Goal: Task Accomplishment & Management: Use online tool/utility

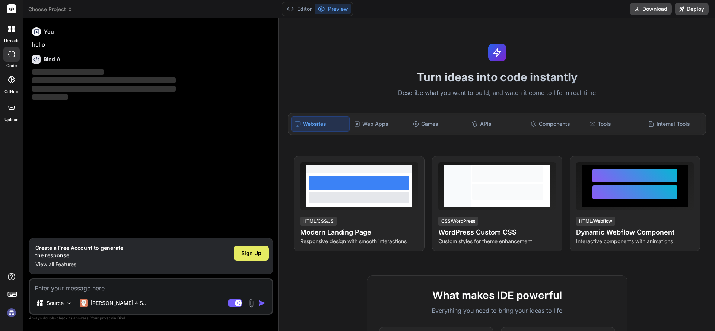
click at [253, 253] on span "Sign Up" at bounding box center [251, 253] width 20 height 7
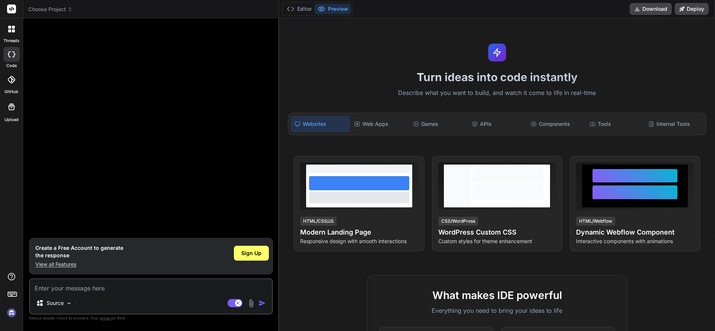
click at [231, 185] on div at bounding box center [152, 131] width 243 height 214
click at [136, 291] on textarea at bounding box center [151, 285] width 242 height 13
click at [13, 310] on img at bounding box center [11, 313] width 13 height 13
click at [140, 286] on textarea at bounding box center [151, 285] width 242 height 13
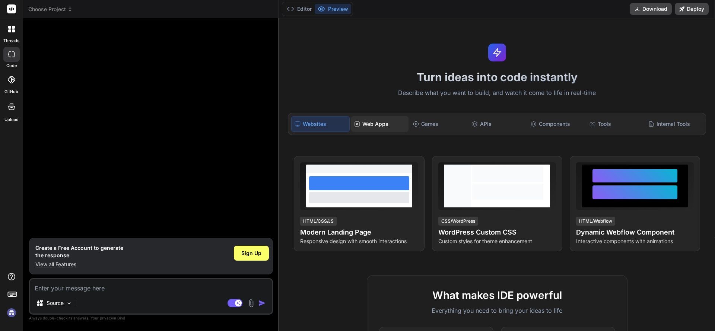
click at [384, 124] on div "Web Apps" at bounding box center [379, 124] width 57 height 16
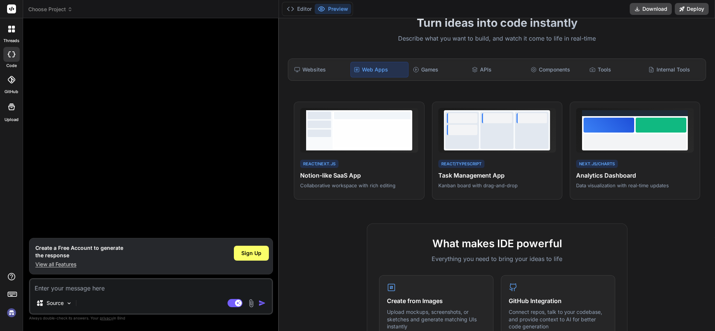
scroll to position [53, 0]
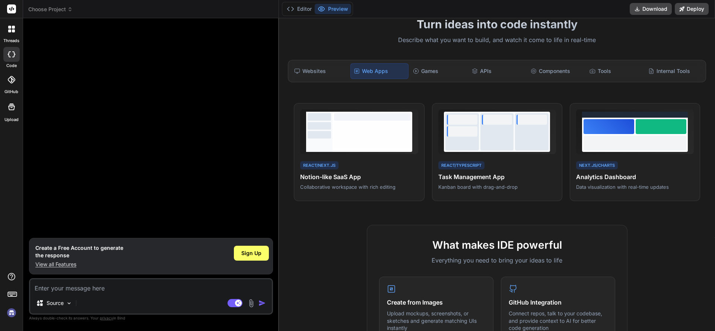
click at [167, 284] on textarea at bounding box center [151, 285] width 242 height 13
click at [66, 302] on img at bounding box center [69, 303] width 6 height 6
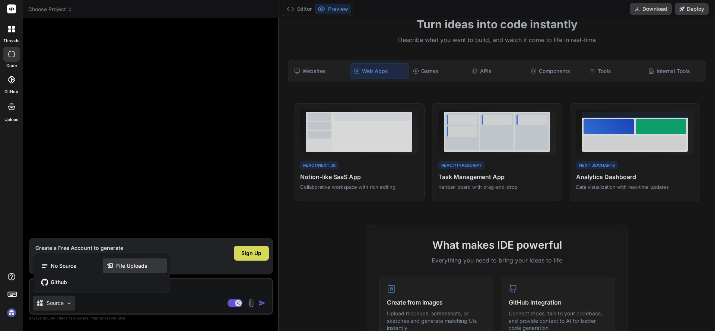
click at [137, 265] on span "File Uploads" at bounding box center [131, 265] width 31 height 7
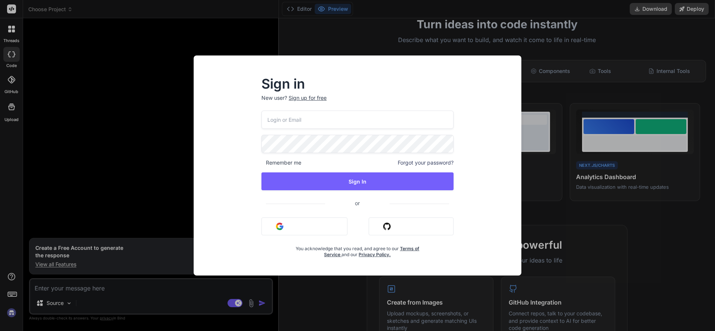
click at [284, 232] on button "Sign in with Google" at bounding box center [305, 227] width 86 height 18
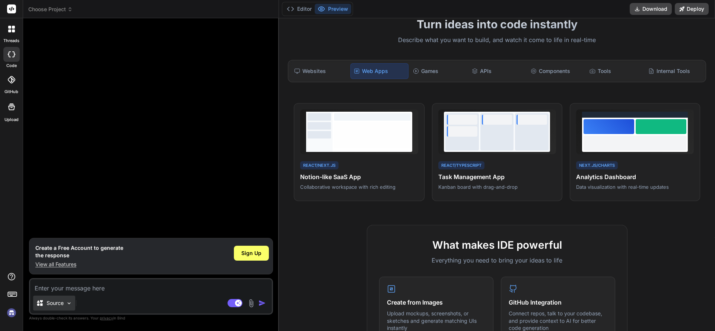
click at [56, 308] on div "Source" at bounding box center [54, 303] width 42 height 15
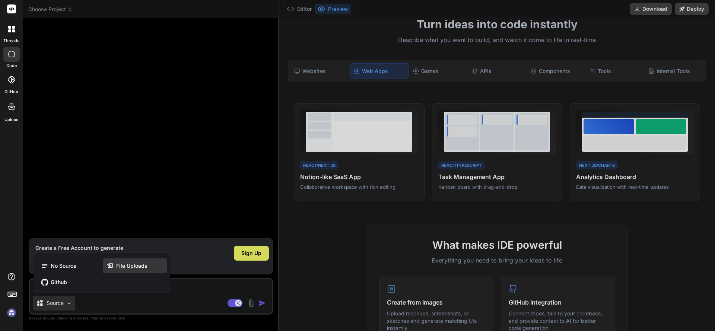
click at [119, 268] on span "File Uploads" at bounding box center [131, 265] width 31 height 7
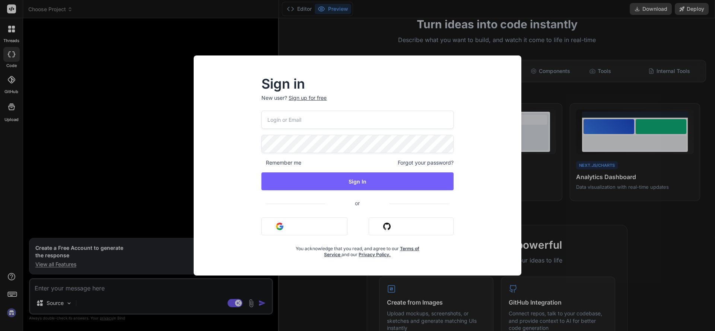
click at [284, 231] on button "Sign in with Google" at bounding box center [305, 227] width 86 height 18
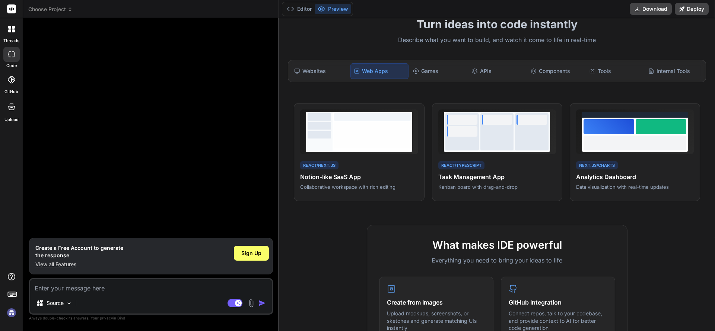
click at [253, 307] on img at bounding box center [251, 303] width 9 height 9
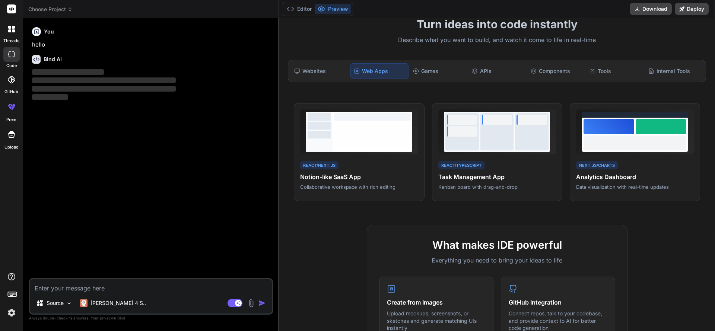
click at [250, 307] on img at bounding box center [251, 303] width 9 height 9
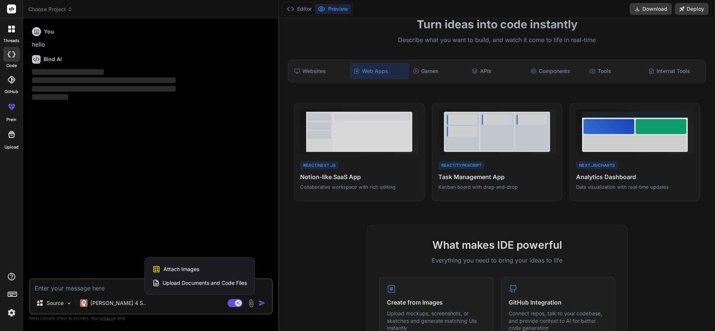
click at [178, 270] on span "Attach Images" at bounding box center [182, 269] width 36 height 7
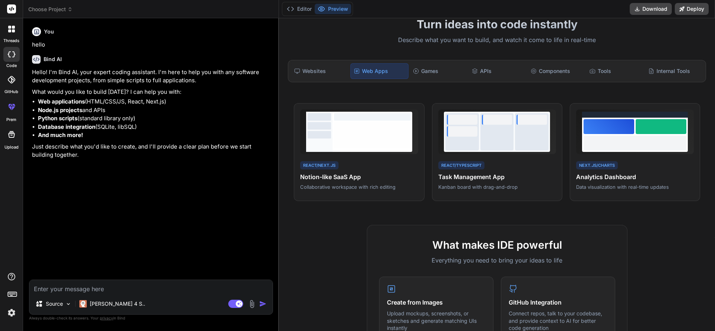
type textarea "x"
type input "C:\fakepath\ChatGPT Image Aug 15, 2025, 08_04_51 PM.png"
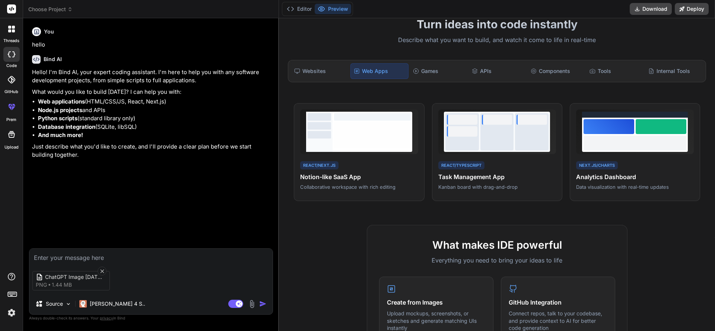
type textarea "x"
click at [131, 287] on div "ChatGPT Image Aug 15, 2025, 08_04_51 PM png 1.44 MB" at bounding box center [150, 280] width 243 height 31
click at [152, 285] on div "ChatGPT Image Aug 15, 2025, 08_04_51 PM png 1.44 MB" at bounding box center [150, 280] width 243 height 31
click at [97, 255] on textarea at bounding box center [150, 255] width 243 height 13
type textarea "C"
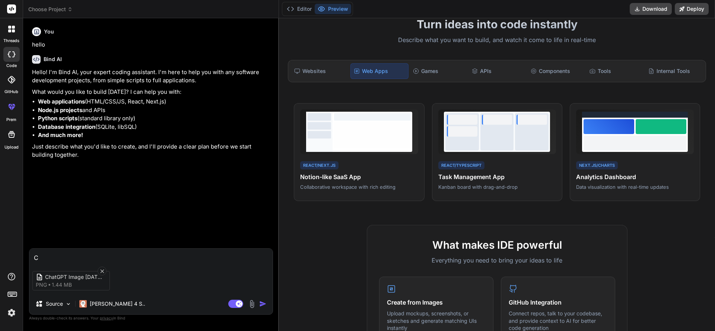
type textarea "x"
type textarea "Ca"
type textarea "x"
type textarea "Can"
type textarea "x"
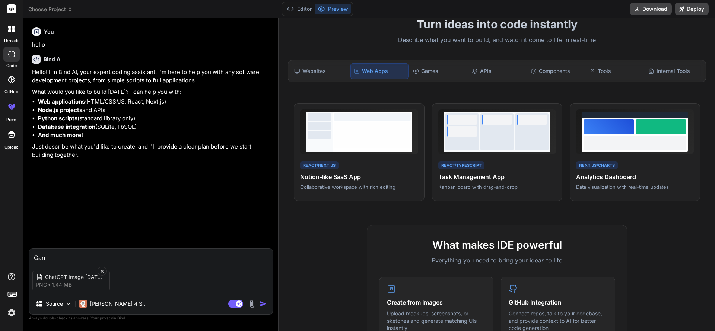
type textarea "Can"
type textarea "x"
type textarea "Can u"
type textarea "x"
type textarea "Can u"
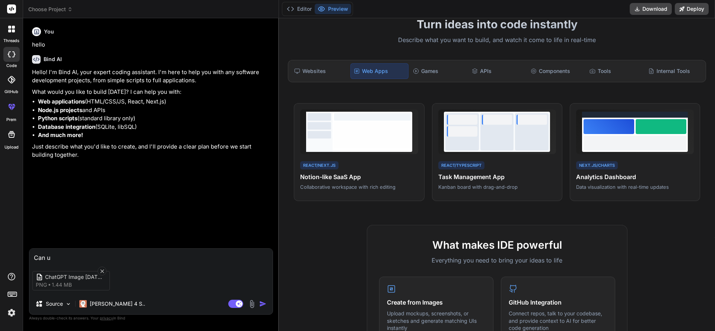
type textarea "x"
type textarea "Can u m"
type textarea "x"
type textarea "Can u ma"
type textarea "x"
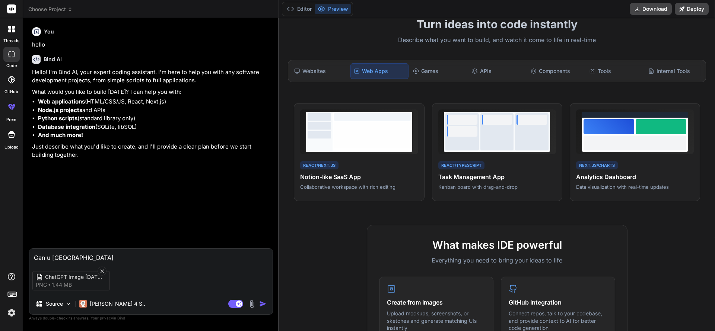
type textarea "Can u mak"
type textarea "x"
type textarea "Can u make"
type textarea "x"
type textarea "Can u make"
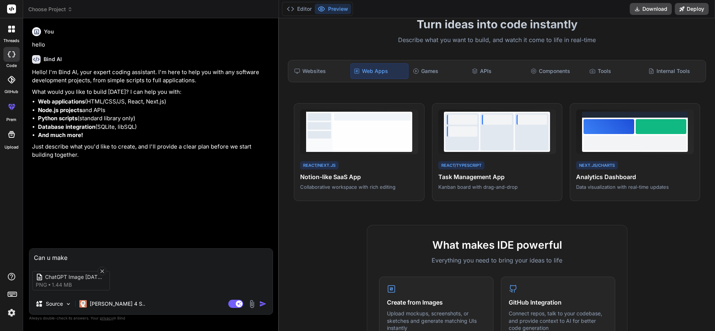
type textarea "x"
type textarea "Can u make i"
type textarea "x"
type textarea "Can u make it"
type textarea "x"
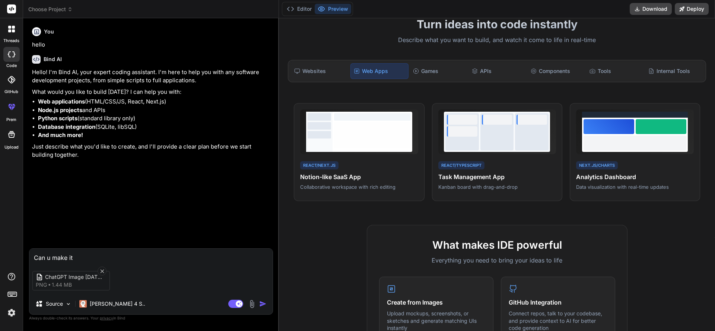
type textarea "Can u make it"
type textarea "x"
type textarea "Can u make it a"
type textarea "x"
type textarea "Can u make it a"
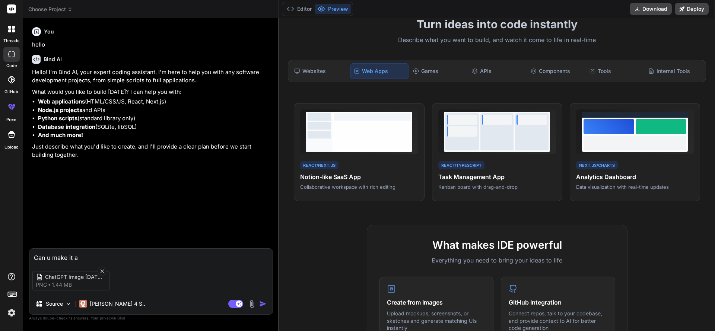
type textarea "x"
type textarea "Can u make it a c"
type textarea "x"
type textarea "Can u make it a cr"
type textarea "x"
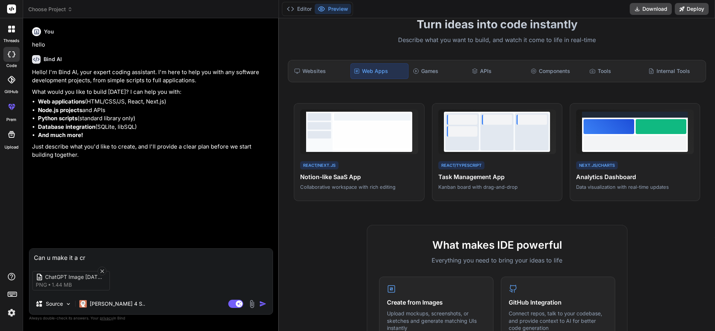
type textarea "Can u make it a cro"
type textarea "x"
type textarea "Can u make it a cros"
type textarea "x"
type textarea "Can u make it a cross"
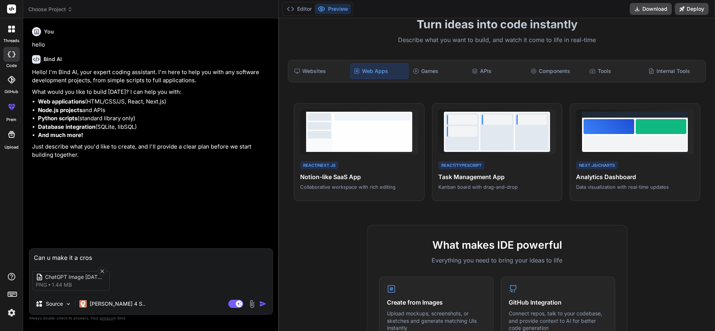
type textarea "x"
type textarea "Can u make it a cross"
type textarea "x"
type textarea "Can u make it a cross p"
type textarea "x"
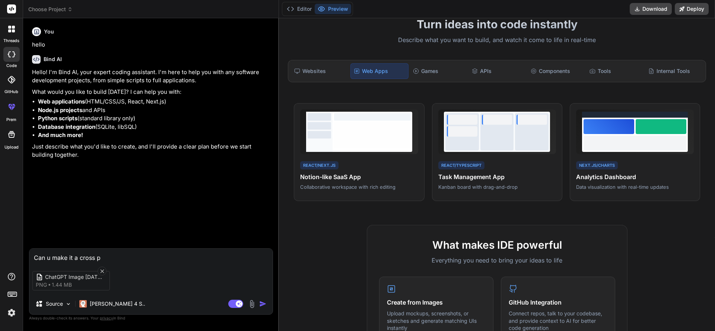
type textarea "Can u make it a cross pl"
type textarea "x"
type textarea "Can u make it a cross pla"
type textarea "x"
type textarea "Can u make it a cross plat"
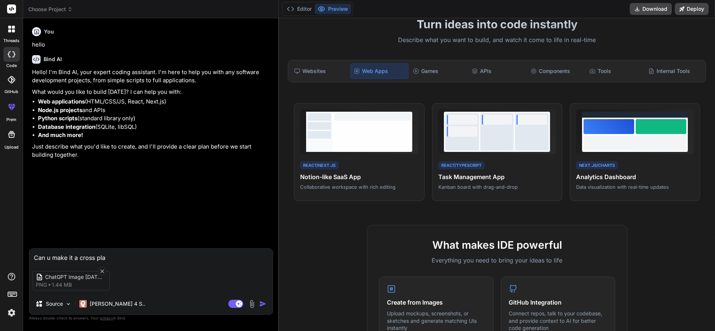
type textarea "x"
type textarea "Can u make it a cross platf"
type textarea "x"
type textarea "Can u make it a cross platfo"
type textarea "x"
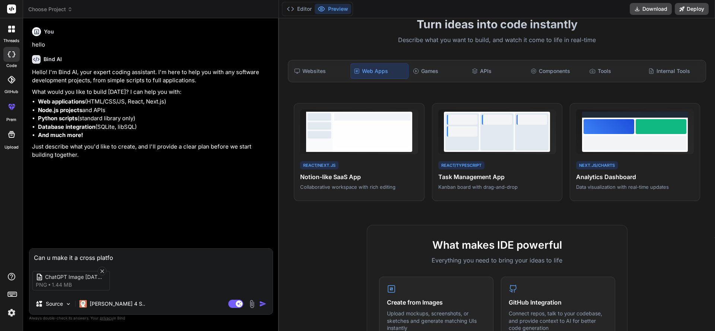
type textarea "Can u make it a cross platfor"
type textarea "x"
type textarea "Can u make it a cross platform"
type textarea "x"
type textarea "Can u make it a cross platform"
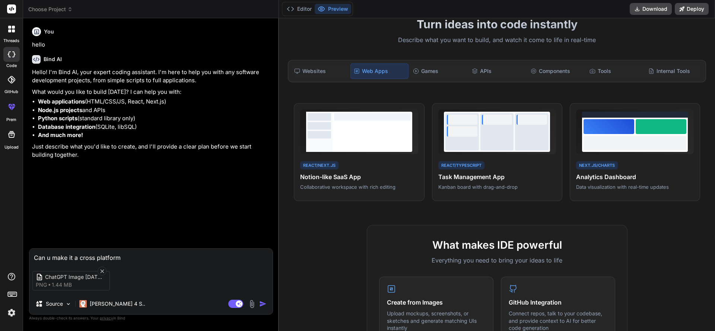
type textarea "x"
type textarea "Can u make it a cross platform m"
type textarea "x"
type textarea "Can u make it a cross platform mo"
type textarea "x"
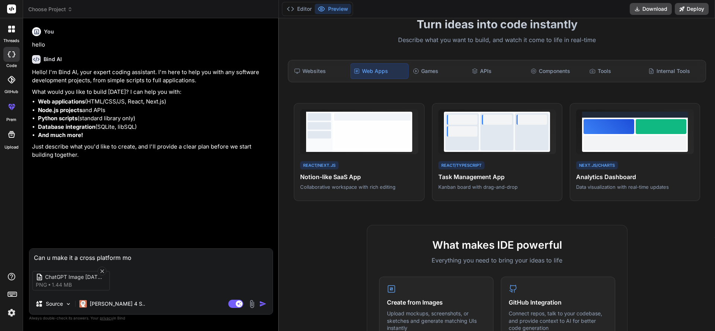
type textarea "Can u make it a cross platform mob"
type textarea "x"
type textarea "Can u make it a cross platform mobl"
type textarea "x"
type textarea "Can u make it a cross platform mobli"
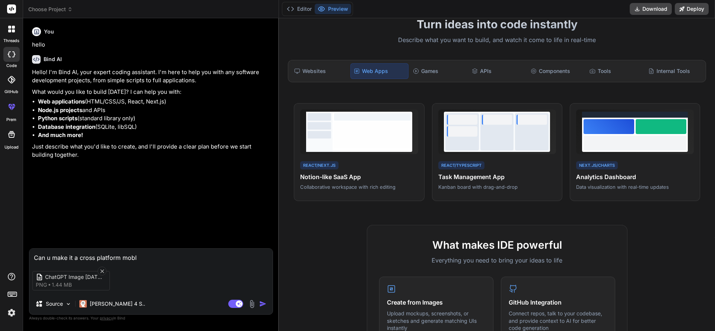
type textarea "x"
type textarea "Can u make it a cross platform moblie"
type textarea "x"
type textarea "Can u make it a cross platform moblie"
type textarea "x"
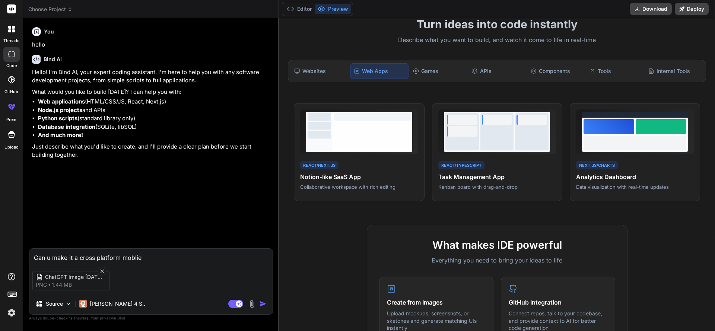
type textarea "Can u make it a cross platform moblie"
type textarea "x"
type textarea "Can u make it a cross platform mobli"
type textarea "x"
type textarea "Can u make it a cross platform mobl"
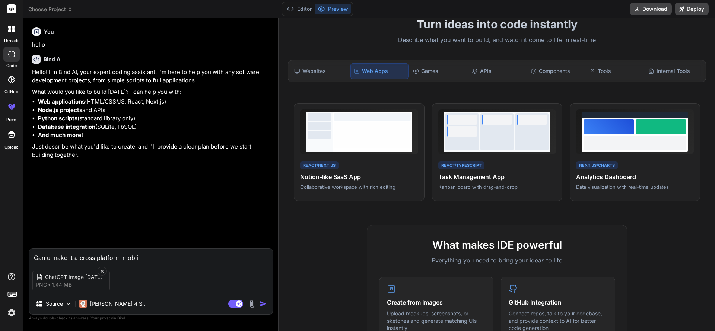
type textarea "x"
type textarea "Can u make it a cross platform mob"
type textarea "x"
type textarea "Can u make it a cross platform mo"
type textarea "x"
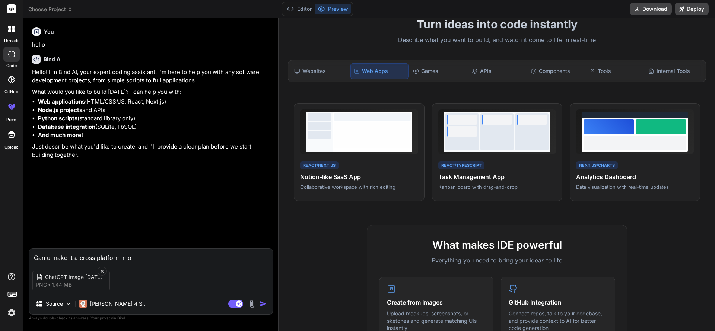
type textarea "Can u make it a cross platform mob"
type textarea "x"
type textarea "Can u make it a cross platform mobi"
type textarea "x"
type textarea "Can u make it a cross platform mobil"
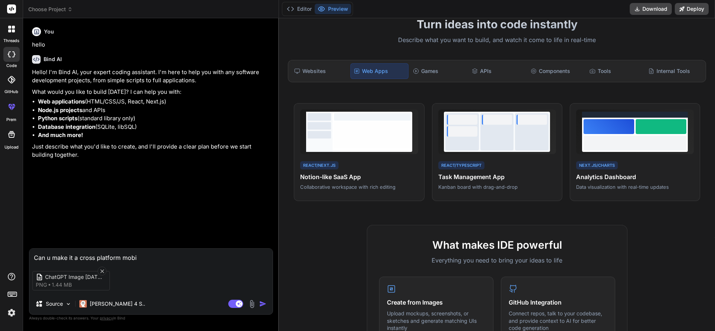
type textarea "x"
type textarea "Can u make it a cross platform mobile"
type textarea "x"
type textarea "Can u make it a cross platform mobile"
type textarea "x"
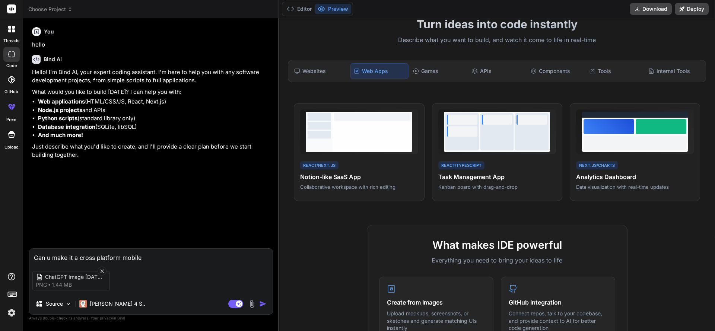
type textarea "Can u make it a cross platform mobile a"
type textarea "x"
type textarea "Can u make it a cross platform mobile ap"
type textarea "x"
type textarea "Can u make it a cross platform mobile app"
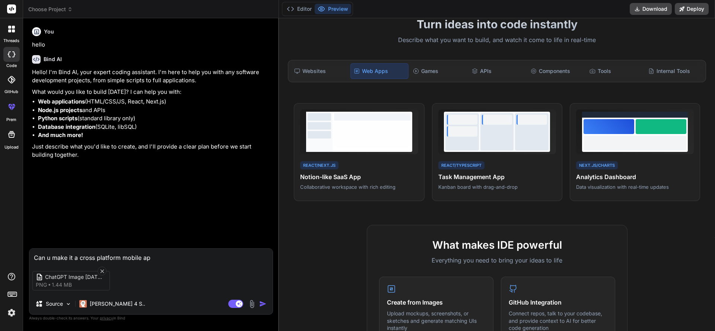
type textarea "x"
type textarea "Can u make it a cross platform mobile app"
click at [263, 307] on img "button" at bounding box center [262, 303] width 7 height 7
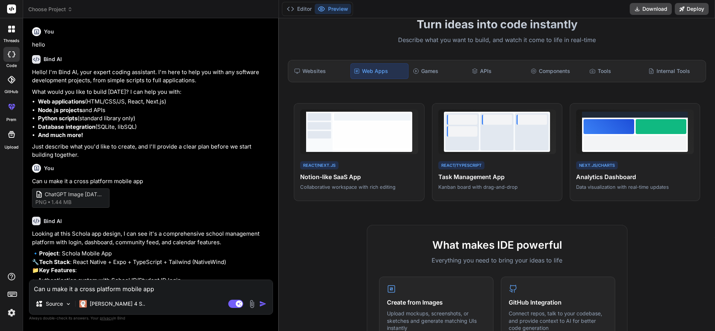
type textarea "x"
click at [263, 265] on p "🔹 Project : Schola Mobile App 🔧 Tech Stack : React Native + Expo + TypeScript +…" at bounding box center [152, 262] width 240 height 25
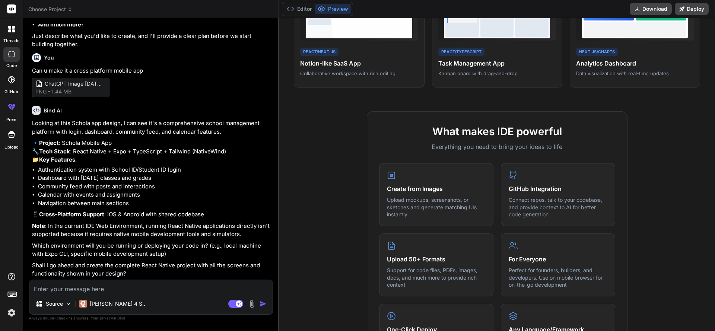
scroll to position [171, 0]
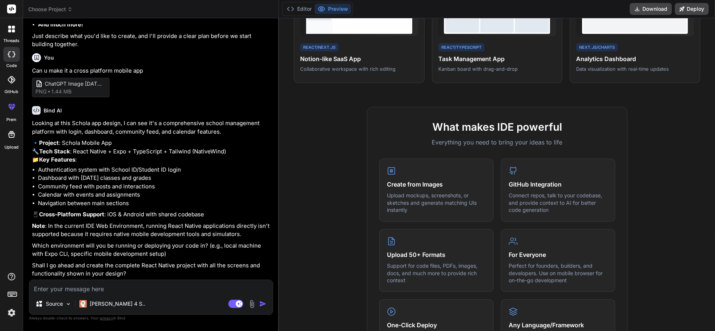
click at [89, 285] on textarea at bounding box center [150, 286] width 243 height 13
type textarea "y"
type textarea "x"
type textarea "ye"
type textarea "x"
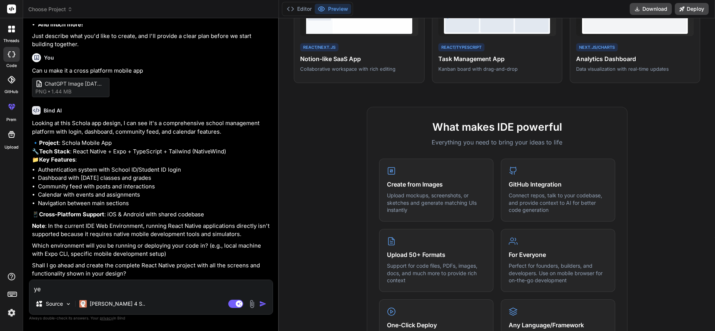
type textarea "yes"
type textarea "x"
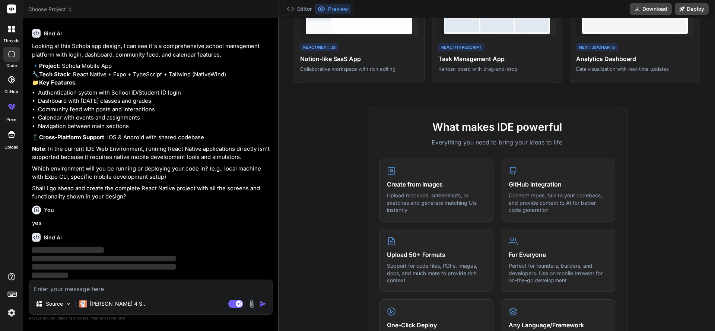
scroll to position [205, 0]
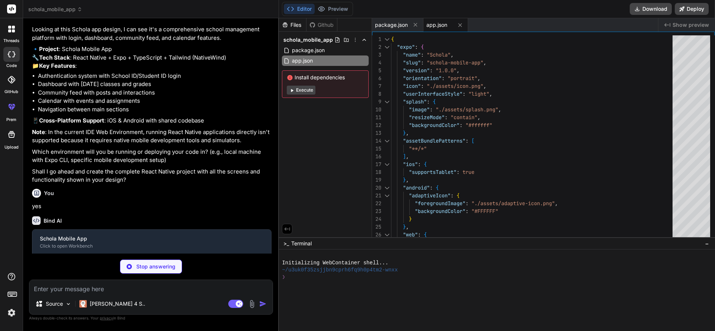
type textarea "x"
type textarea "}, plugins: [], }"
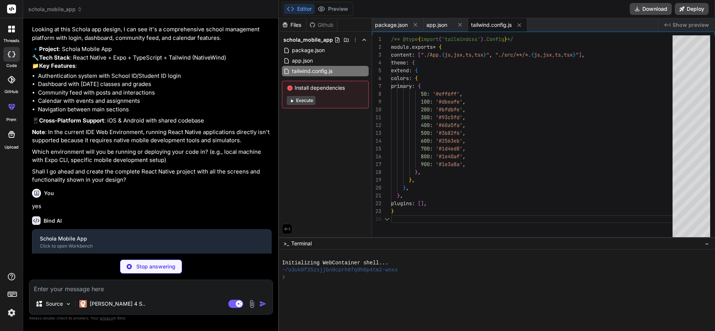
type textarea "x"
type textarea "module.exports = function(api) { api.cache(true); return { presets: ['babel-pre…"
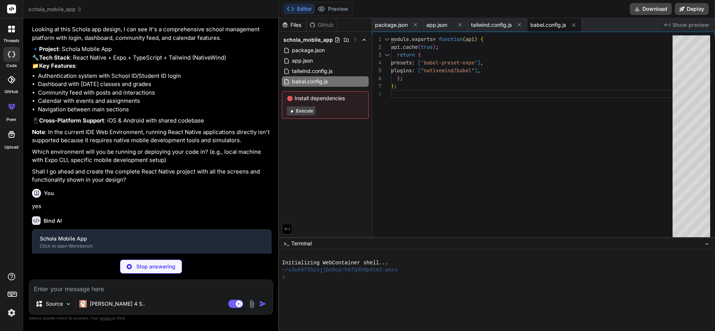
type textarea "x"
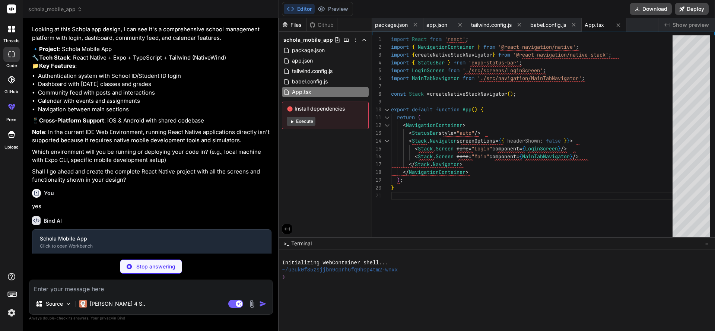
click at [302, 118] on button "Execute" at bounding box center [301, 121] width 29 height 9
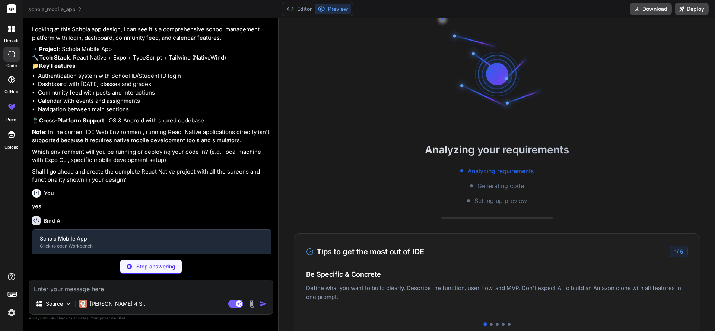
type textarea "x"
type textarea "</Tab.Navigator> ); }"
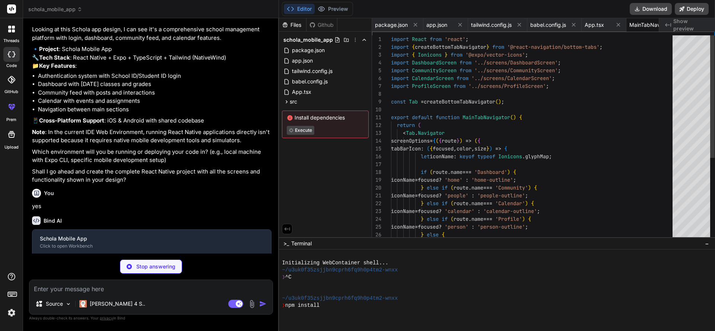
scroll to position [0, 41]
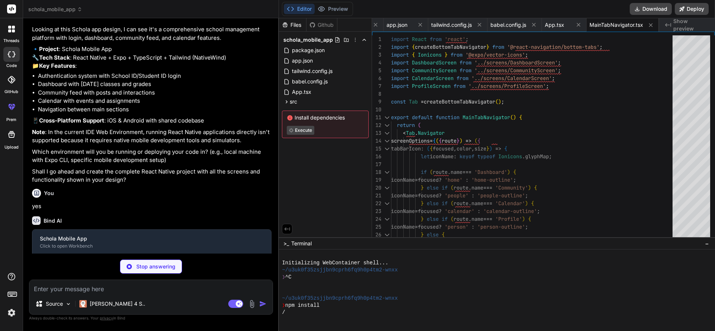
type textarea "x"
type textarea "<View className="mt-8 items-center"> <Text className="text-blue-100">Need help?…"
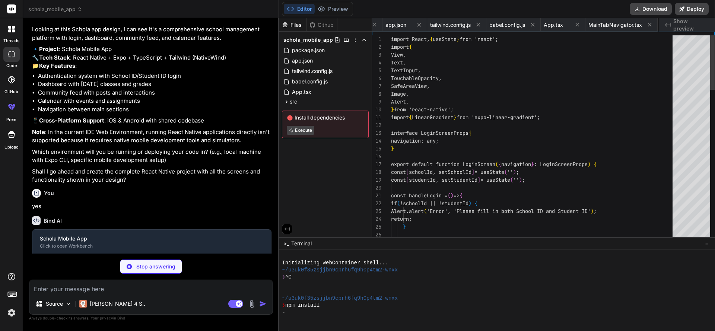
scroll to position [0, 99]
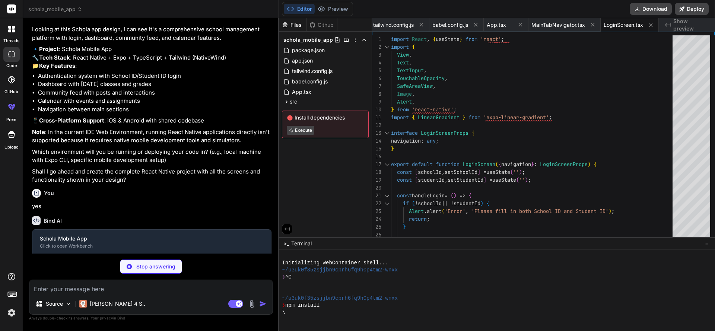
type textarea "x"
type textarea "</View> </View> </ScrollView> </SafeAreaView> ); }"
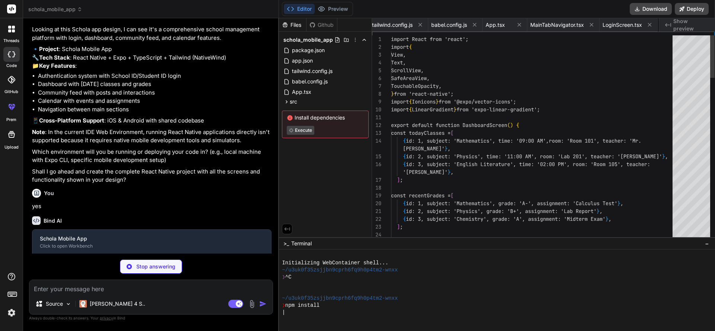
scroll to position [0, 171]
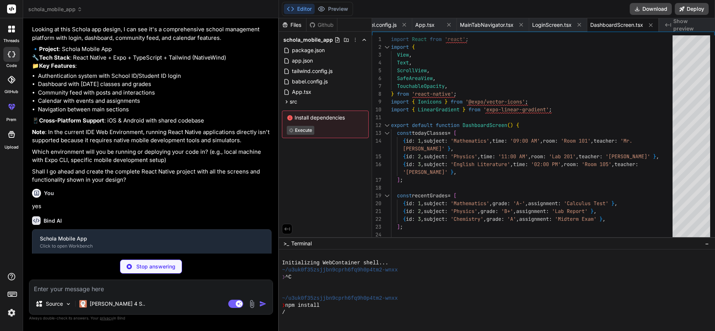
type textarea "x"
type textarea "</ScrollView> </SafeAreaView> ); }"
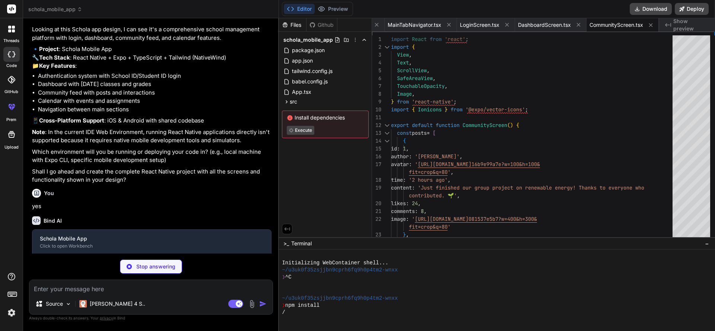
type textarea "x"
type textarea "); }"
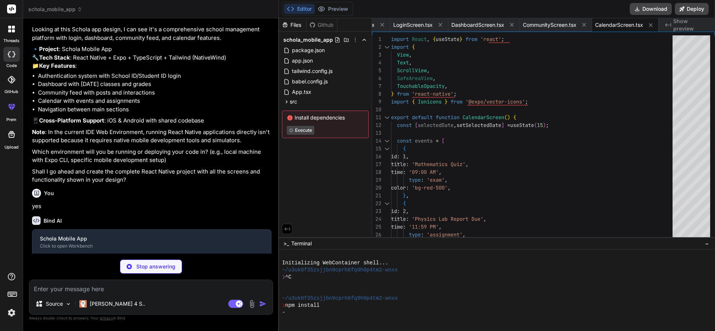
type textarea "x"
type textarea "{/* Logout Button */} <TouchableOpacity className="bg-red-50 mx-4 mb-8 rounded-…"
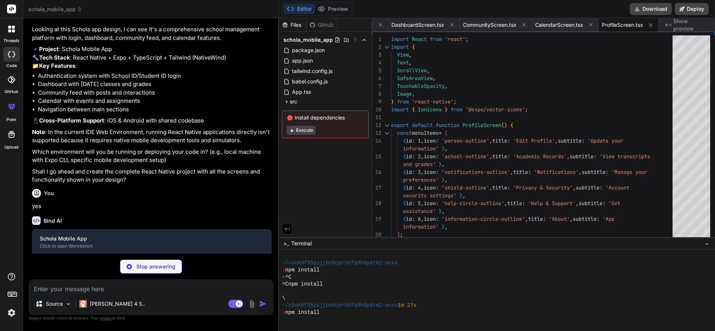
scroll to position [35, 0]
click at [297, 129] on button "Execute" at bounding box center [301, 130] width 29 height 9
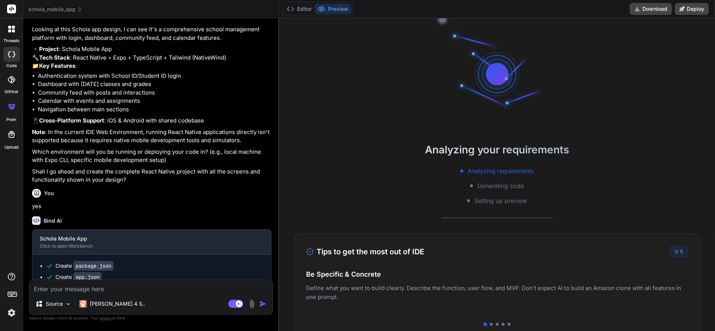
click at [257, 162] on div "Looking at this Schola app design, I can see it's a comprehensive school manage…" at bounding box center [152, 104] width 240 height 159
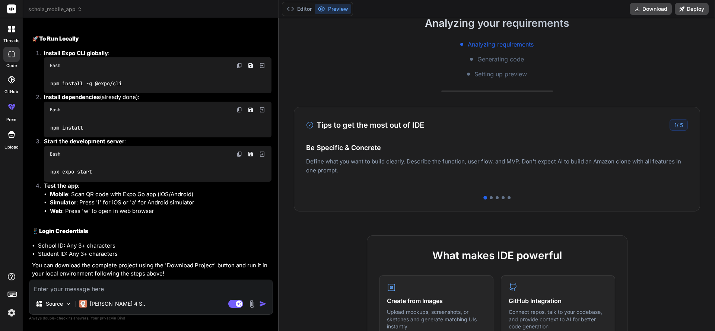
scroll to position [124, 0]
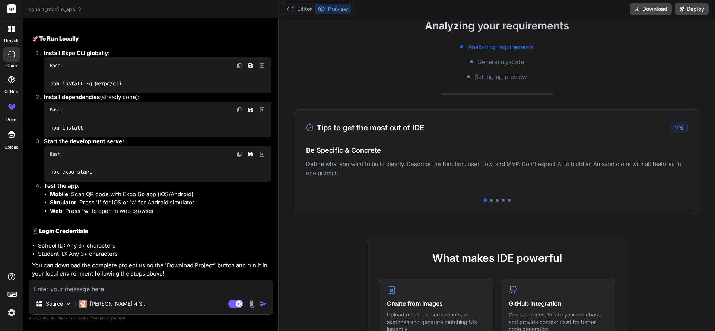
click at [490, 202] on div "Tips to get the most out of IDE 1 / 5 Be Specific & Concrete Define what you wa…" at bounding box center [497, 162] width 406 height 105
click at [491, 200] on div at bounding box center [491, 200] width 3 height 3
click at [498, 199] on div at bounding box center [497, 200] width 382 height 3
click at [497, 201] on div at bounding box center [497, 200] width 3 height 3
click at [502, 201] on div at bounding box center [503, 200] width 3 height 3
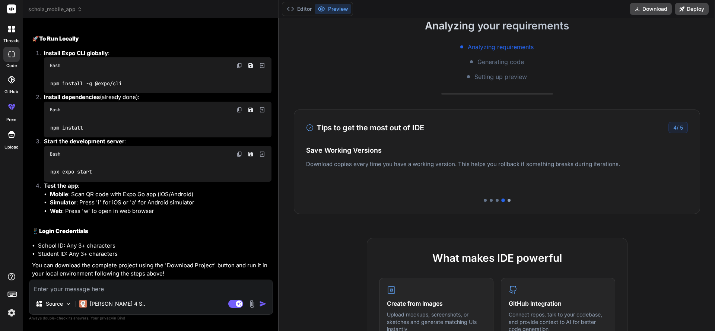
click at [509, 201] on div at bounding box center [509, 200] width 3 height 3
type textarea "x"
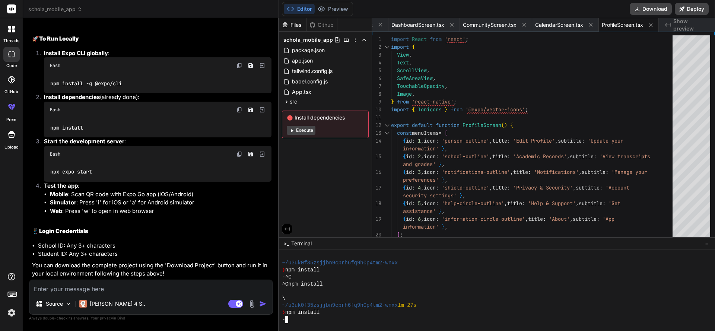
click at [303, 317] on div "-" at bounding box center [493, 319] width 422 height 7
click at [302, 132] on button "Execute" at bounding box center [301, 130] width 29 height 9
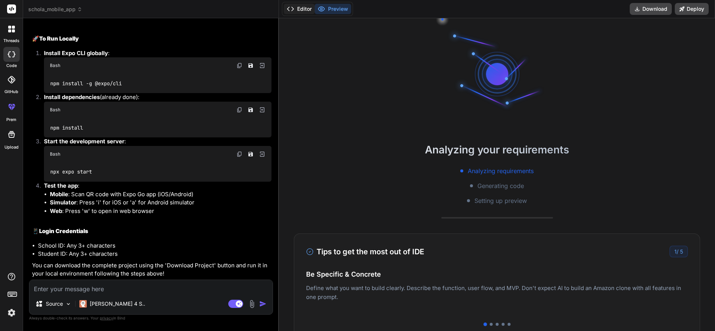
click at [301, 9] on button "Editor" at bounding box center [299, 9] width 31 height 10
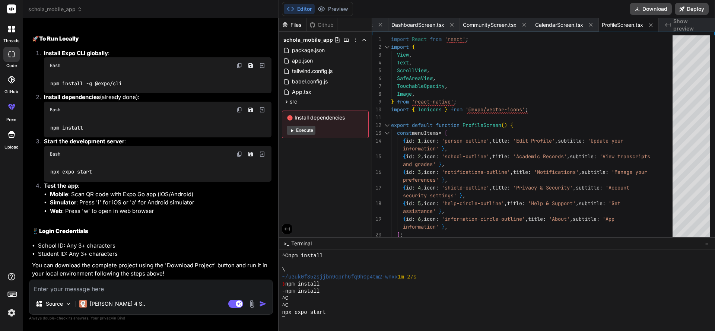
scroll to position [64, 0]
click at [303, 130] on button "Execute" at bounding box center [301, 130] width 29 height 9
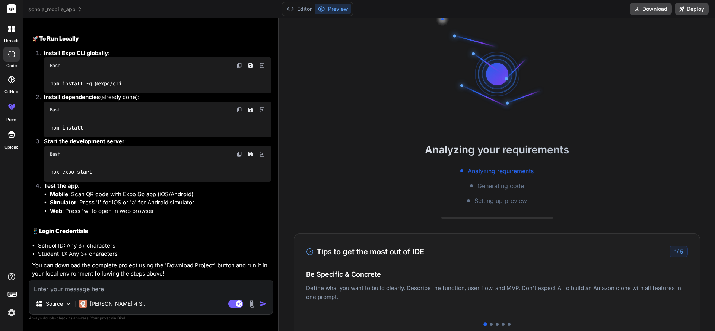
click at [483, 172] on span "Analyzing requirements" at bounding box center [501, 171] width 66 height 9
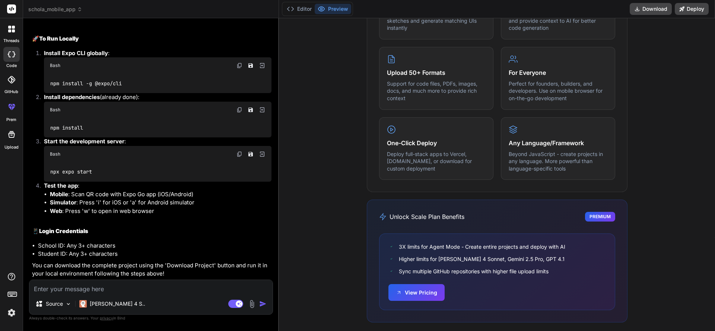
scroll to position [432, 0]
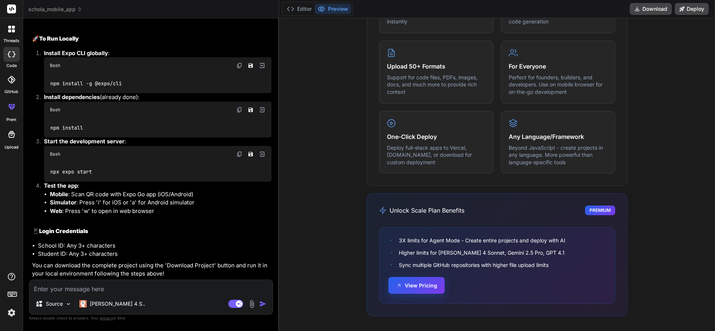
click at [421, 288] on button "View Pricing" at bounding box center [417, 285] width 56 height 17
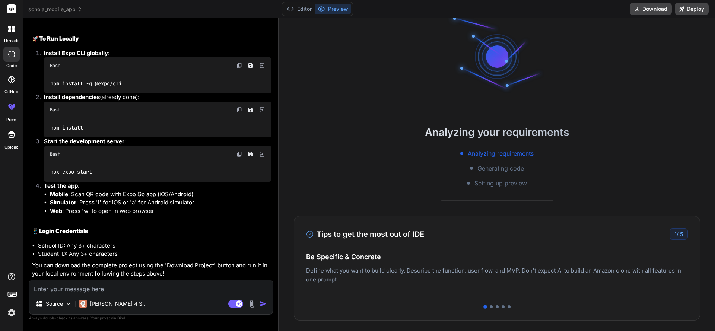
scroll to position [0, 0]
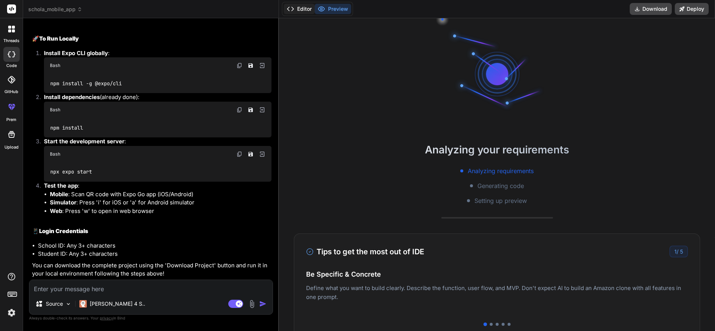
click at [297, 10] on button "Editor" at bounding box center [299, 9] width 31 height 10
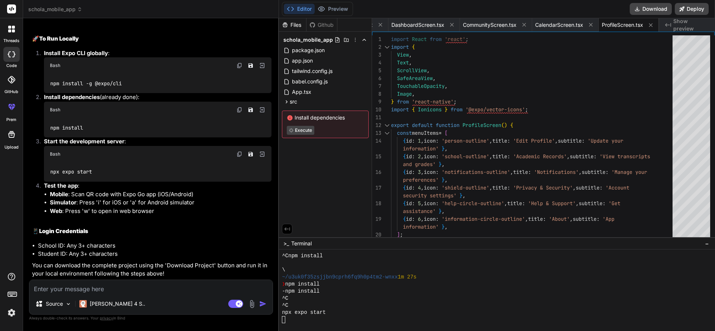
click at [342, 130] on span "Execute" at bounding box center [325, 130] width 77 height 9
click at [366, 42] on icon at bounding box center [364, 40] width 6 height 6
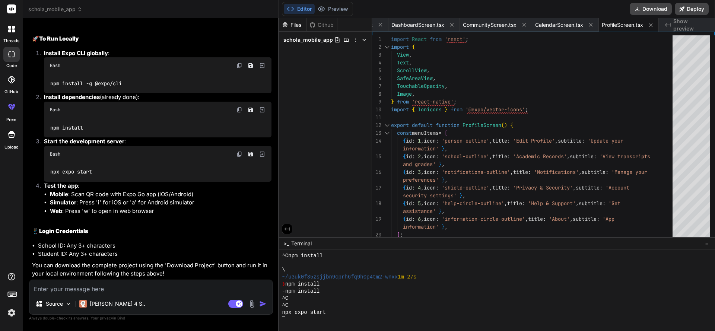
click at [366, 42] on icon at bounding box center [364, 40] width 6 height 6
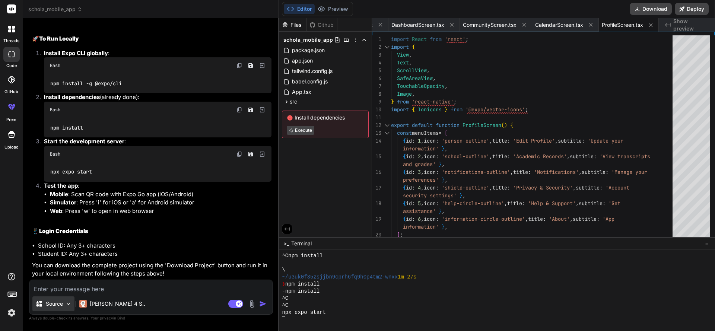
click at [69, 309] on div "Source" at bounding box center [53, 304] width 42 height 15
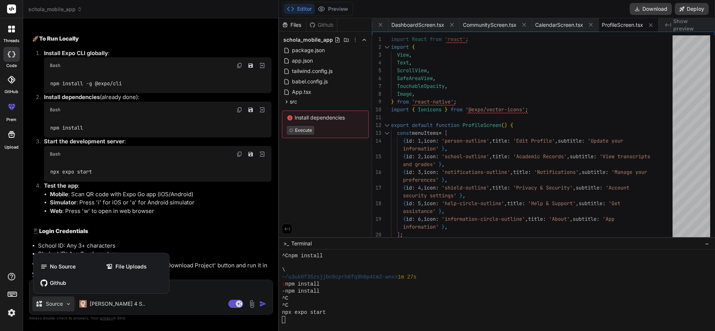
click at [167, 229] on div at bounding box center [357, 165] width 715 height 331
type textarea "x"
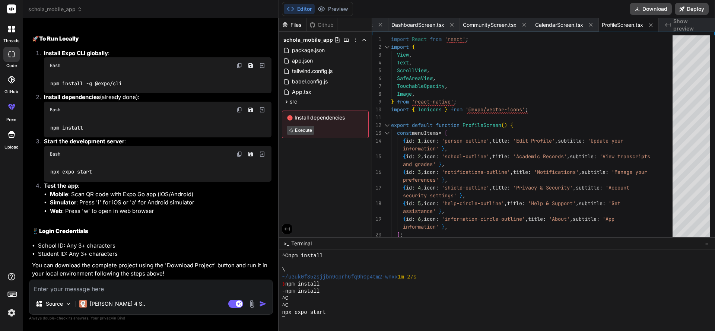
click at [284, 233] on button at bounding box center [287, 229] width 10 height 10
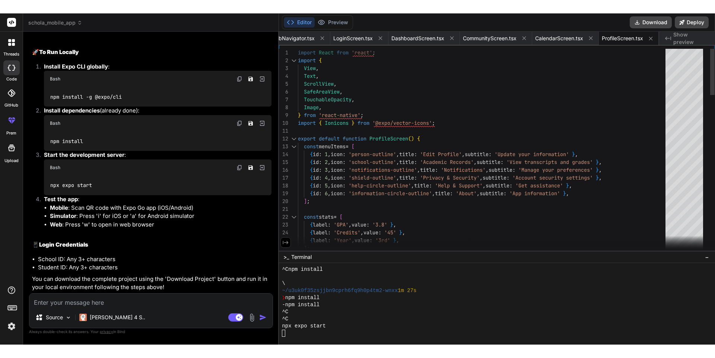
scroll to position [0, 278]
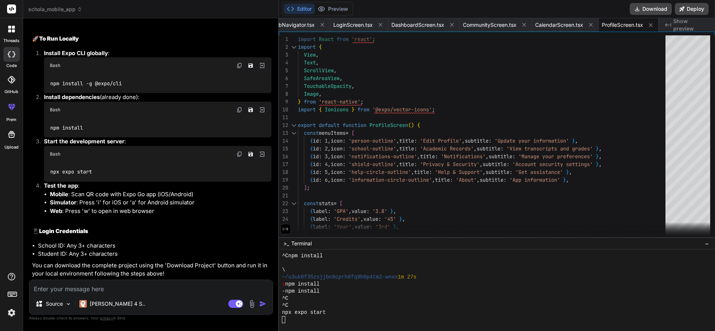
click at [284, 233] on button at bounding box center [286, 229] width 10 height 10
type textarea "{/* Logout Button */} <TouchableOpacity className="bg-red-50 mx-4 mb-8 rounded-…"
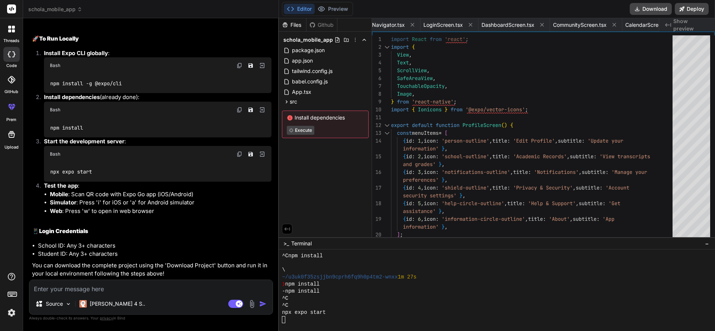
click at [685, 26] on span "Show preview" at bounding box center [692, 25] width 36 height 15
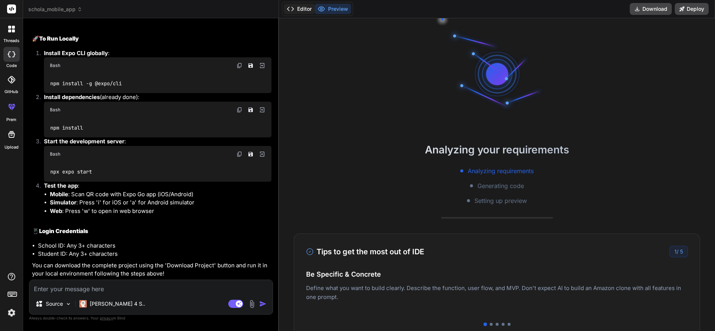
click at [308, 11] on button "Editor" at bounding box center [299, 9] width 31 height 10
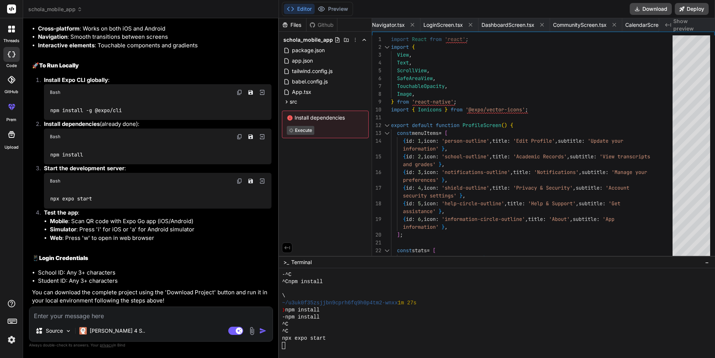
scroll to position [799, 0]
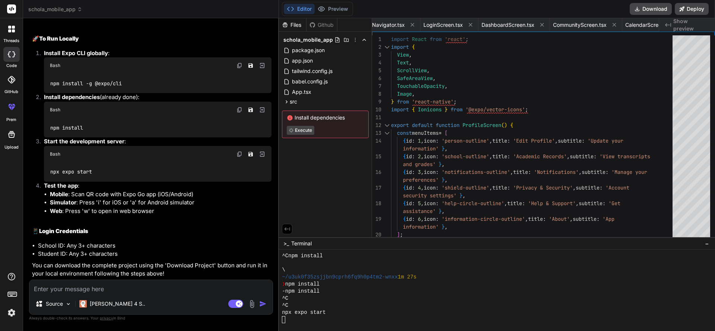
click at [329, 129] on span "Execute" at bounding box center [325, 130] width 77 height 9
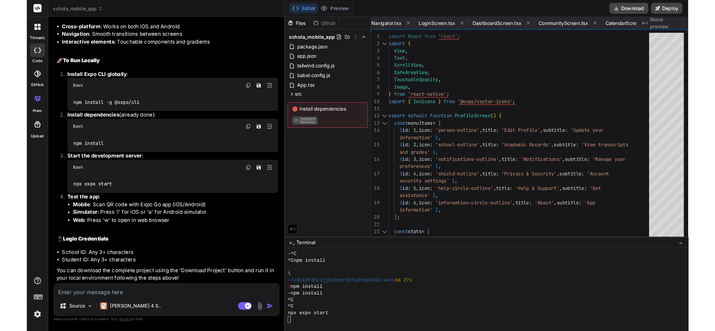
scroll to position [772, 0]
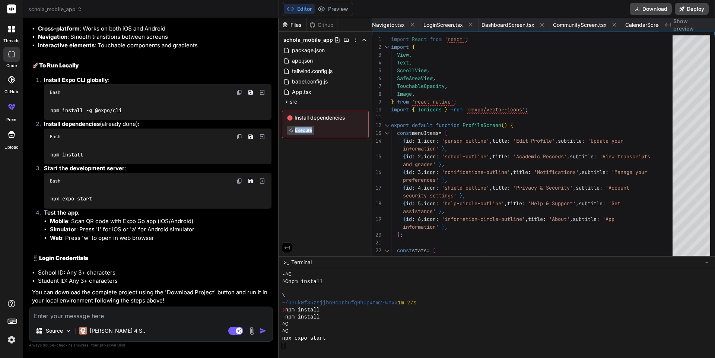
type textarea "x"
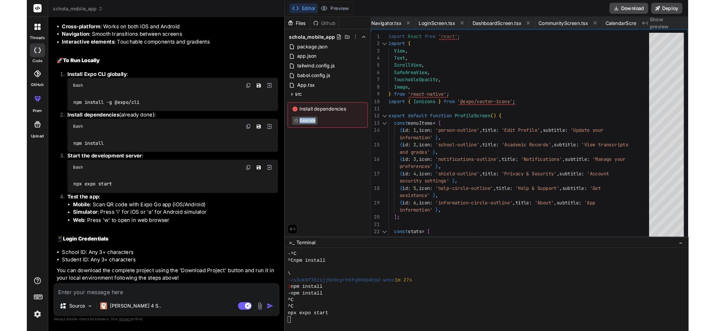
scroll to position [799, 0]
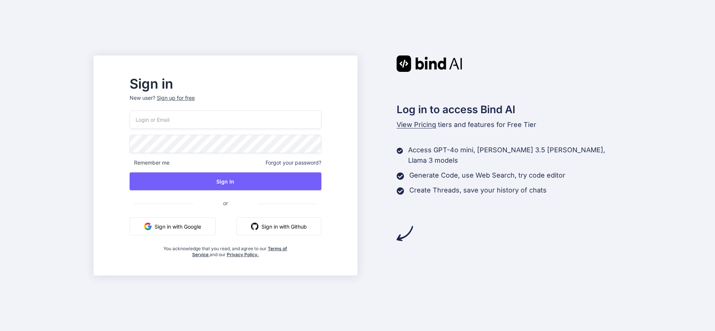
click at [219, 120] on input "email" at bounding box center [226, 120] width 192 height 18
type input "[EMAIL_ADDRESS][DOMAIN_NAME]"
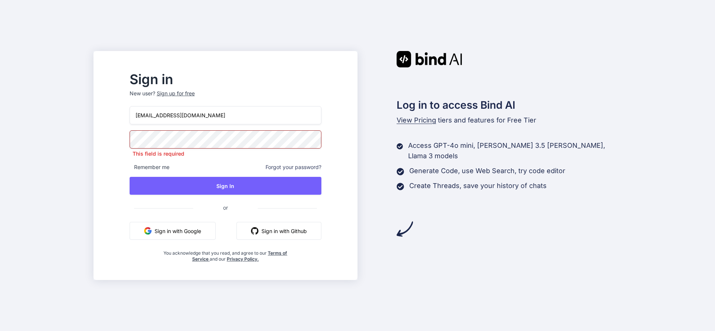
click at [208, 101] on p "New user? Sign up for free" at bounding box center [226, 98] width 192 height 16
click at [195, 92] on div "Sign up for free" at bounding box center [176, 93] width 38 height 7
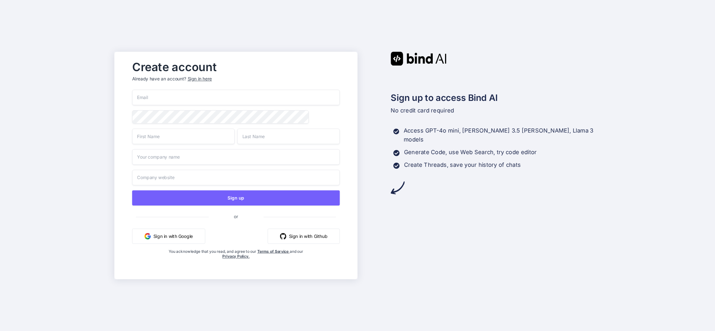
click at [198, 101] on input "email" at bounding box center [236, 98] width 208 height 16
type input "[EMAIL_ADDRESS][DOMAIN_NAME]"
click at [188, 143] on input "text" at bounding box center [183, 137] width 102 height 16
type input "Tendo"
click at [265, 143] on input "text" at bounding box center [288, 137] width 102 height 16
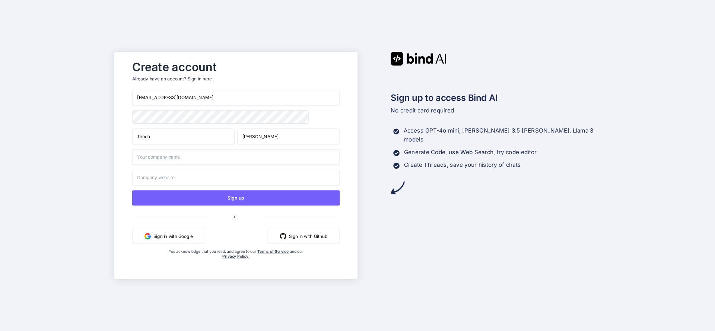
type input "David"
click at [237, 163] on input "text" at bounding box center [236, 157] width 208 height 16
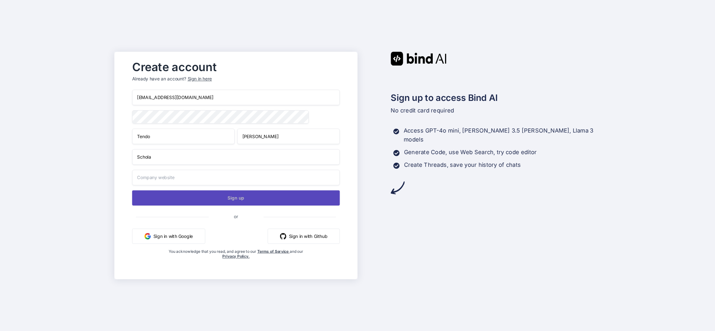
type input "Schola"
click at [206, 197] on button "Sign up" at bounding box center [236, 197] width 208 height 15
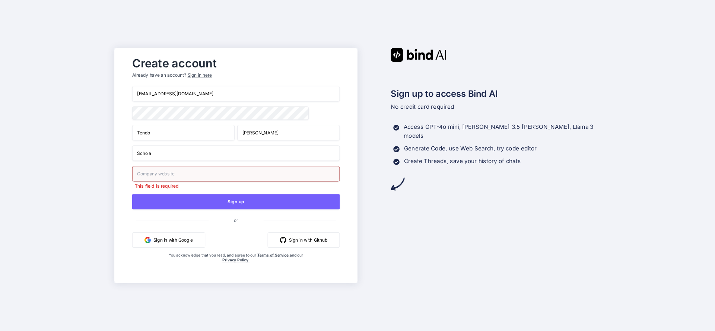
click at [158, 243] on button "Sign in with Google" at bounding box center [168, 239] width 73 height 15
click at [170, 242] on button "Sign in with Google" at bounding box center [168, 239] width 73 height 15
click at [177, 245] on button "Sign in with Google" at bounding box center [168, 239] width 73 height 15
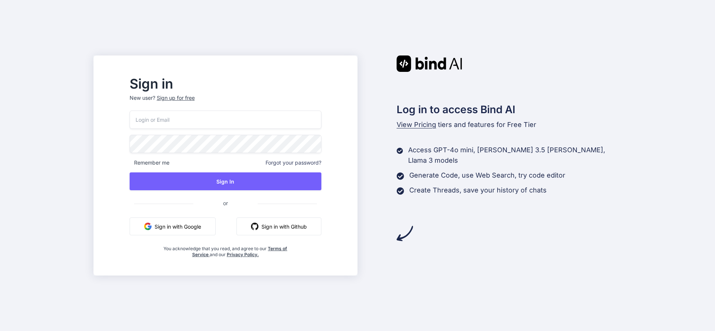
click at [207, 228] on button "Sign in with Google" at bounding box center [173, 227] width 86 height 18
click at [190, 99] on div "Sign up for free" at bounding box center [176, 97] width 38 height 7
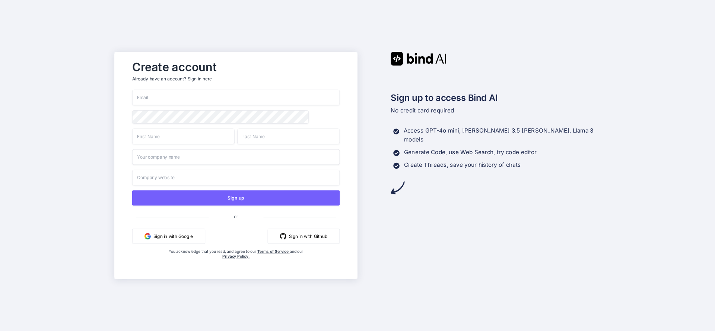
click at [183, 94] on input "email" at bounding box center [236, 98] width 208 height 16
type input "tendodavidwork@gmail.com"
click at [184, 235] on button "Sign in with Google" at bounding box center [168, 236] width 73 height 15
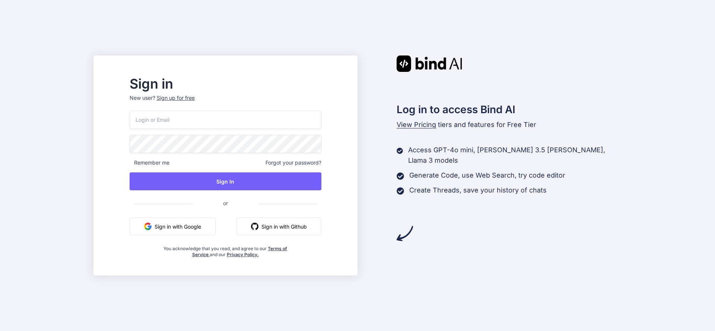
click at [222, 120] on input "email" at bounding box center [226, 120] width 192 height 18
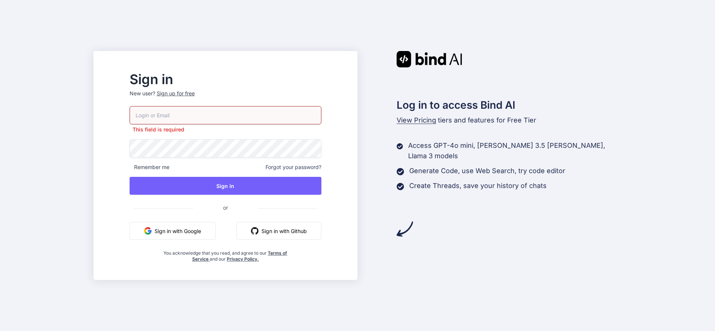
click at [419, 225] on div "Log in to access Bind AI View Pricing tiers and features for Free Tier Access G…" at bounding box center [490, 144] width 264 height 186
click at [195, 96] on div "Sign up for free" at bounding box center [176, 93] width 38 height 7
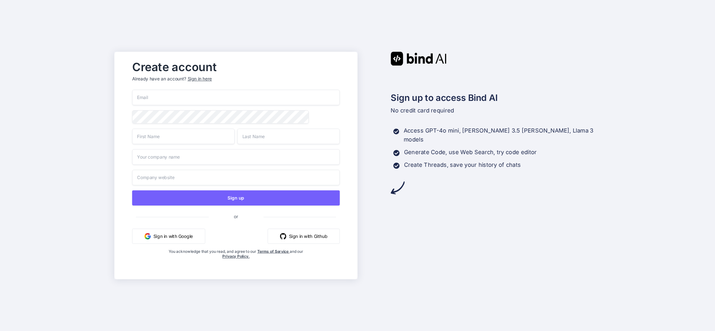
click at [195, 96] on input "email" at bounding box center [236, 98] width 208 height 16
type input "[EMAIL_ADDRESS][DOMAIN_NAME]"
click at [185, 134] on input "text" at bounding box center [183, 137] width 102 height 16
type input "Tendo"
click at [267, 134] on input "text" at bounding box center [288, 137] width 102 height 16
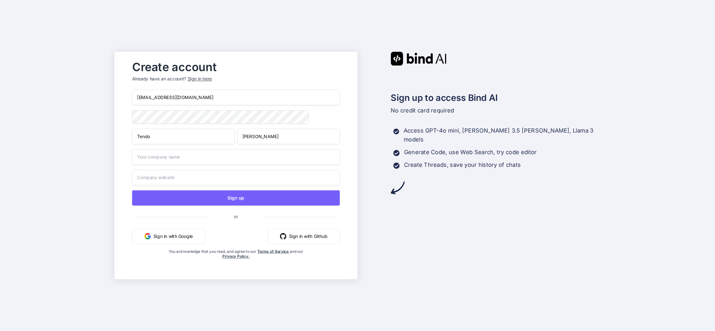
type input "David"
click at [235, 157] on input "text" at bounding box center [236, 157] width 208 height 16
type input "Schola"
click at [228, 185] on input "text" at bounding box center [236, 178] width 208 height 16
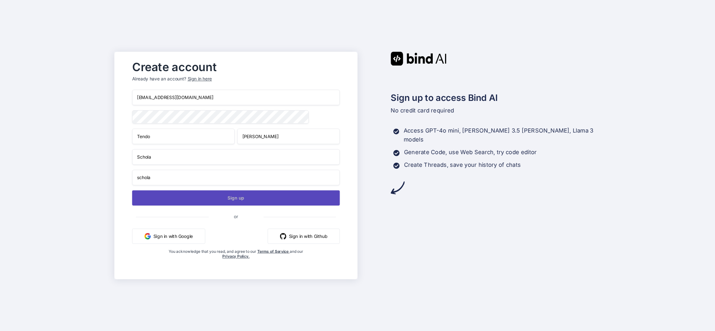
type input "schola"
click at [227, 201] on button "Sign up" at bounding box center [236, 197] width 208 height 15
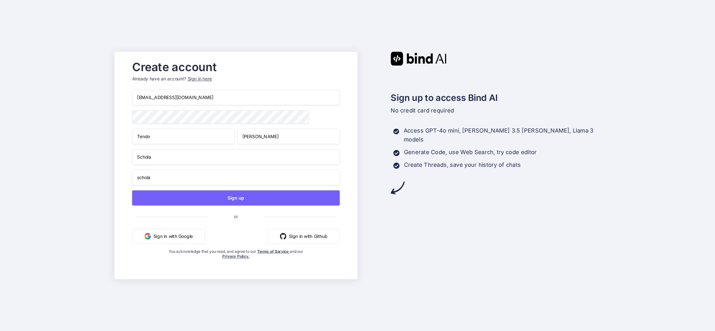
click at [202, 97] on input "tendodavidwork@gmail.com" at bounding box center [236, 98] width 208 height 16
type input "t"
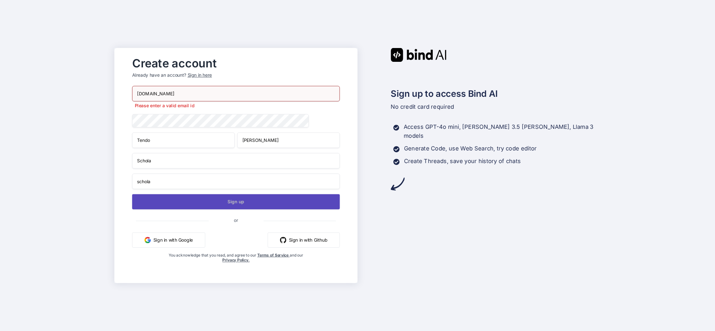
click at [183, 199] on button "Sign up" at bounding box center [236, 201] width 208 height 15
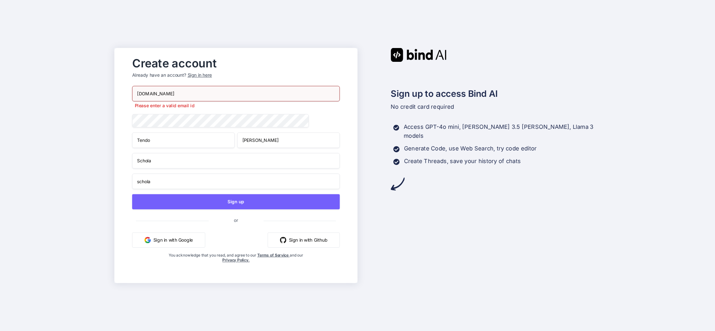
click at [227, 86] on input "schola1.app" at bounding box center [236, 94] width 208 height 16
click at [227, 91] on input "schola1.app" at bounding box center [236, 94] width 208 height 16
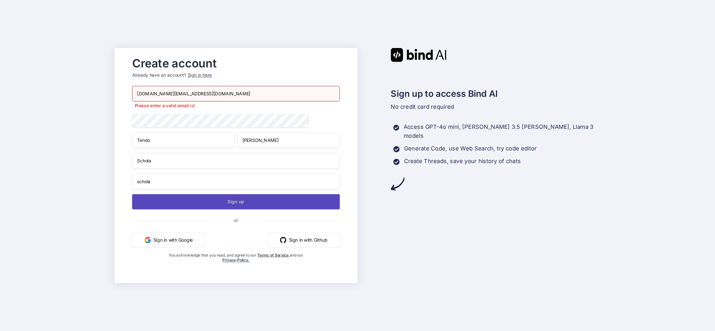
type input "schola1.app@gmail.com"
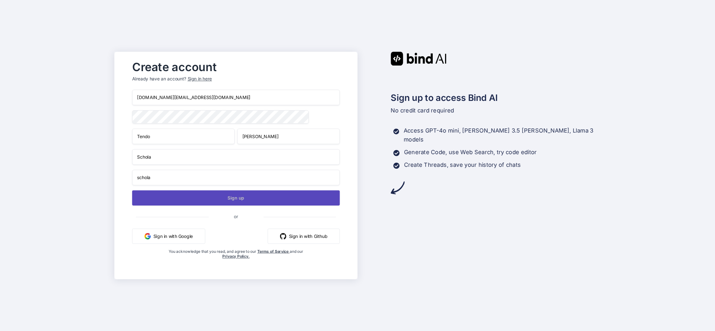
click at [218, 209] on div "schola1.app@gmail.com Tendo David Schola schola Sign up or Sign in with Google …" at bounding box center [236, 182] width 208 height 184
click at [242, 202] on button "Sign up" at bounding box center [236, 197] width 208 height 15
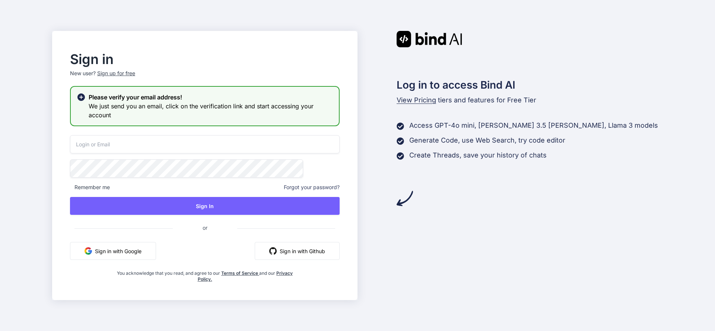
type input "schola1.app@gmail.com"
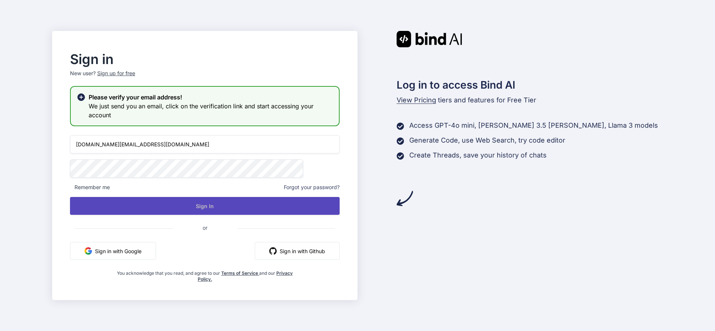
click at [240, 213] on button "Sign In" at bounding box center [205, 206] width 270 height 18
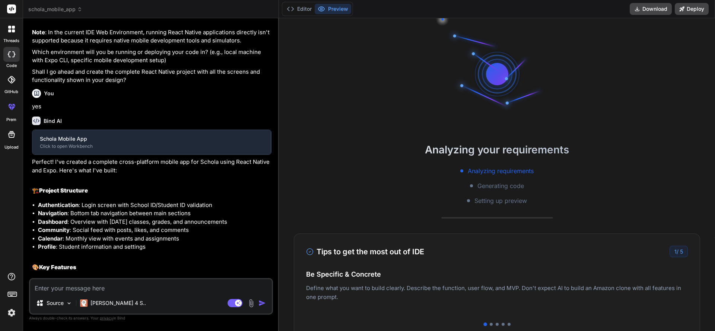
scroll to position [383, 0]
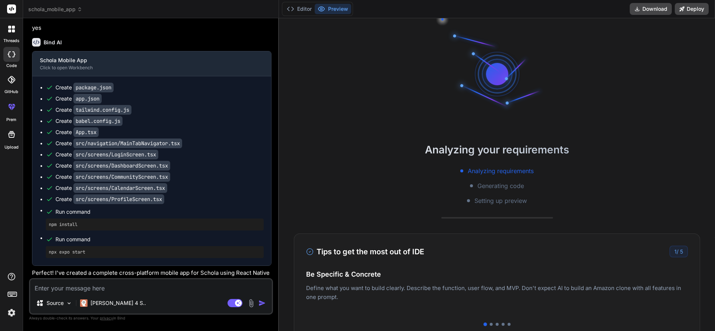
click at [222, 192] on div "Create src/screens/CalendarScreen.tsx" at bounding box center [155, 187] width 218 height 7
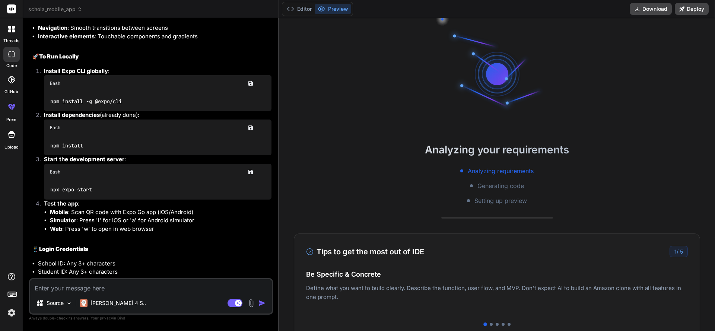
scroll to position [801, 0]
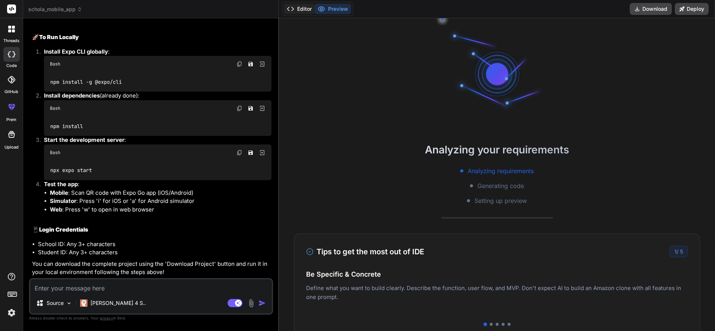
click at [301, 12] on button "Editor" at bounding box center [299, 9] width 31 height 10
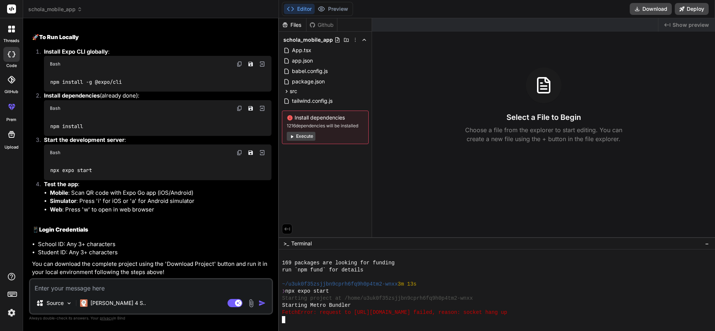
scroll to position [304, 0]
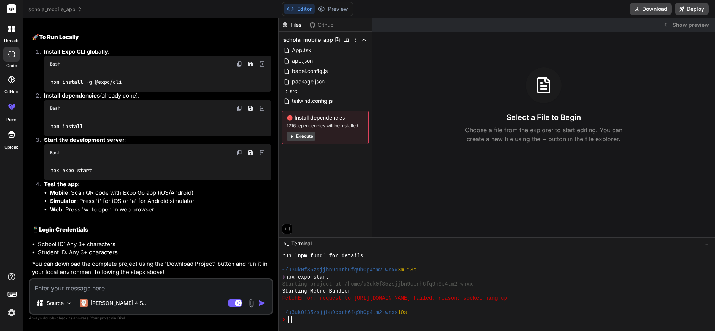
click at [294, 138] on icon at bounding box center [292, 137] width 6 height 6
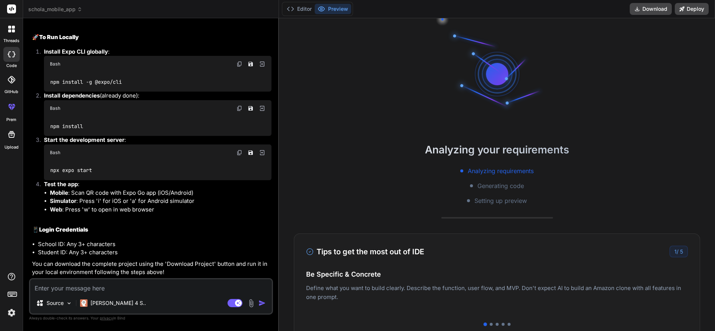
scroll to position [340, 0]
click at [294, 7] on icon at bounding box center [290, 8] width 7 height 7
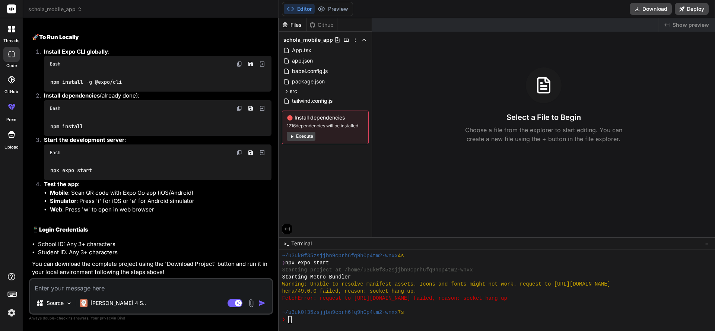
scroll to position [446, 0]
click at [325, 13] on button "Preview" at bounding box center [333, 9] width 37 height 10
click at [299, 135] on button "Execute" at bounding box center [301, 136] width 29 height 9
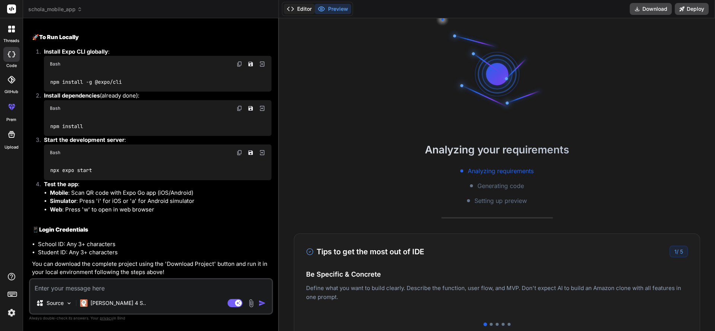
scroll to position [531, 0]
click at [298, 6] on button "Editor" at bounding box center [299, 9] width 31 height 10
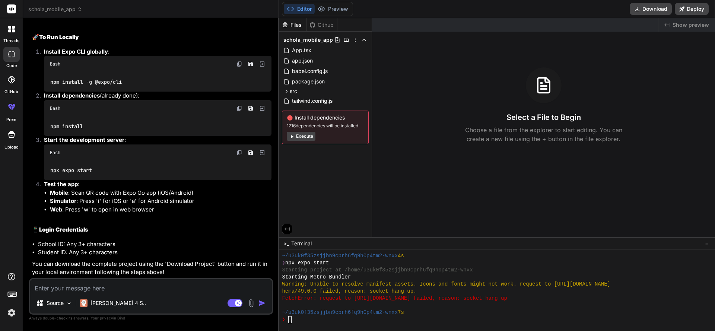
scroll to position [587, 0]
click at [296, 136] on button "Execute" at bounding box center [301, 136] width 29 height 9
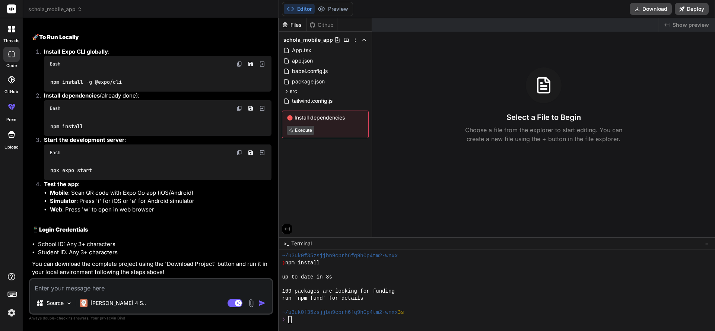
scroll to position [672, 0]
type textarea "x"
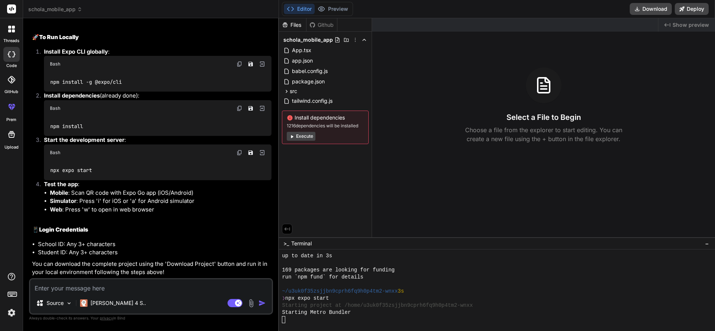
scroll to position [729, 0]
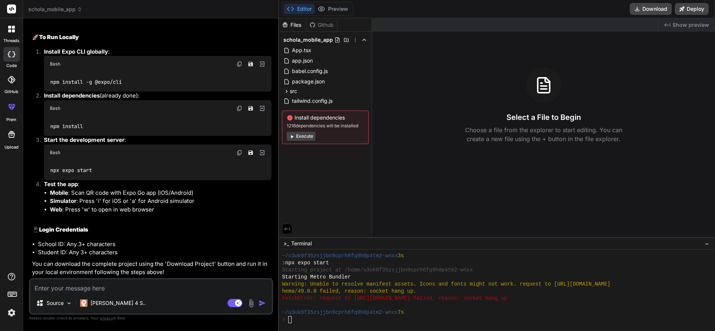
click at [146, 291] on textarea at bounding box center [151, 285] width 242 height 13
type textarea "m"
type textarea "x"
type textarea "me"
type textarea "x"
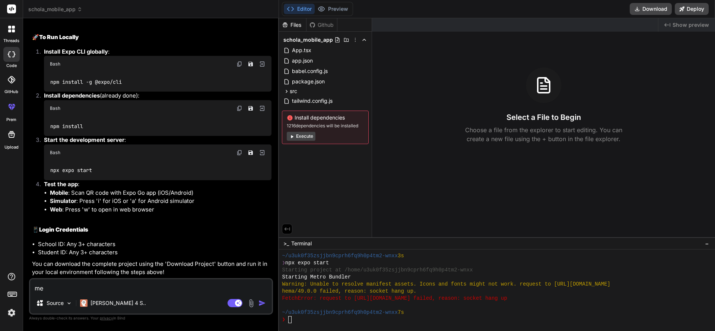
type textarea "mey"
type textarea "x"
type textarea "me"
type textarea "x"
type textarea "met"
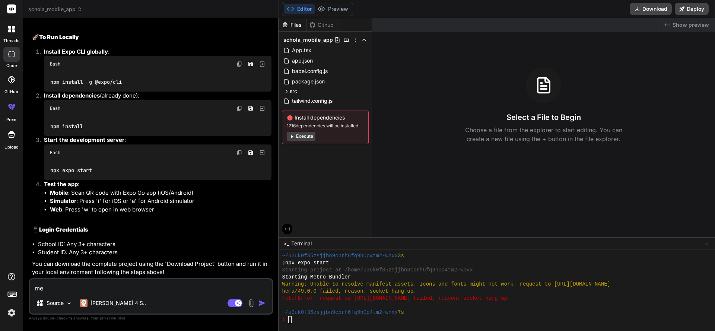
type textarea "x"
type textarea "metr"
type textarea "x"
type textarea "metro"
type textarea "x"
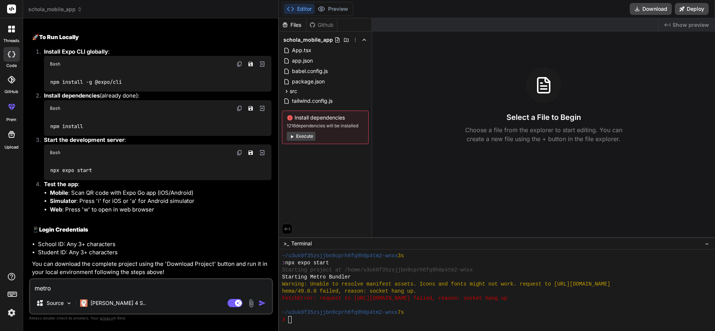
type textarea "metro"
type textarea "x"
type textarea "metro b"
type textarea "x"
type textarea "metro bu"
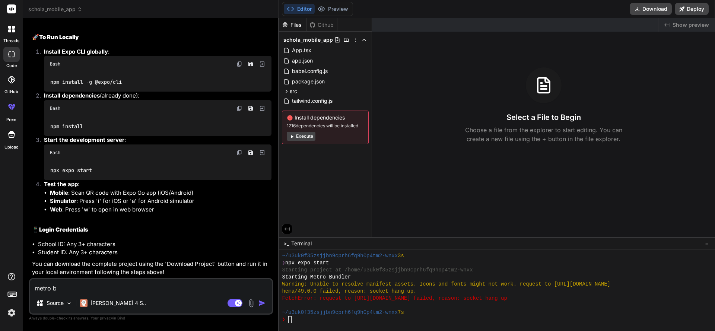
type textarea "x"
type textarea "metro bun"
type textarea "x"
type textarea "metro bunf"
type textarea "x"
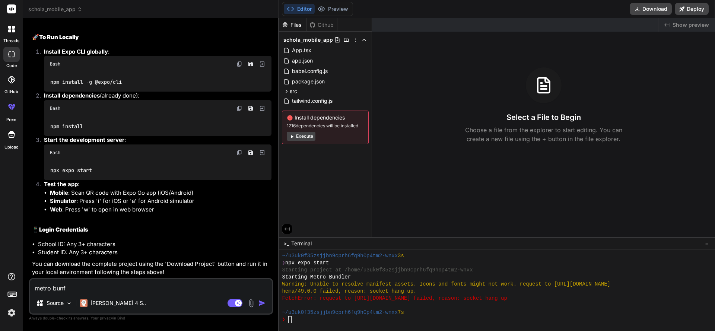
type textarea "metro bun"
type textarea "x"
type textarea "metro bund"
type textarea "x"
type textarea "metro bundl"
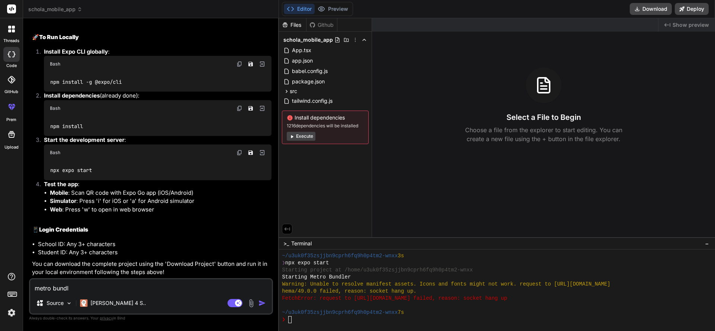
type textarea "x"
type textarea "metro bundle"
type textarea "x"
type textarea "metro bundler"
type textarea "x"
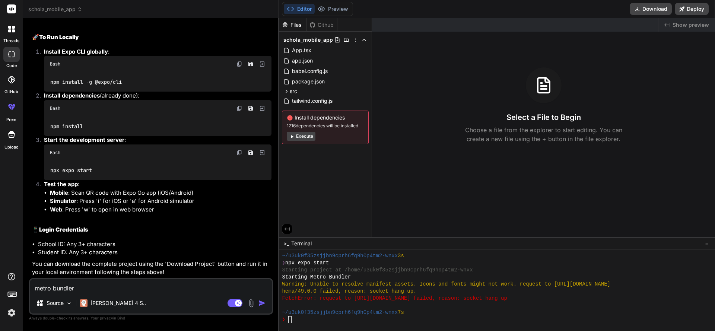
type textarea "metro bundler"
type textarea "x"
type textarea "metro bundler h"
type textarea "x"
type textarea "metro bundler ha"
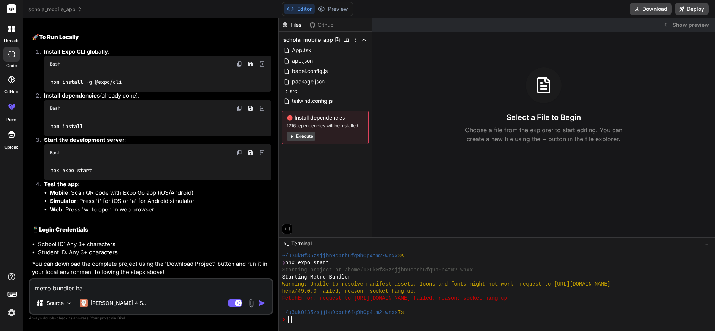
type textarea "x"
type textarea "metro bundler has"
type textarea "x"
type textarea "metro bundler has"
type textarea "x"
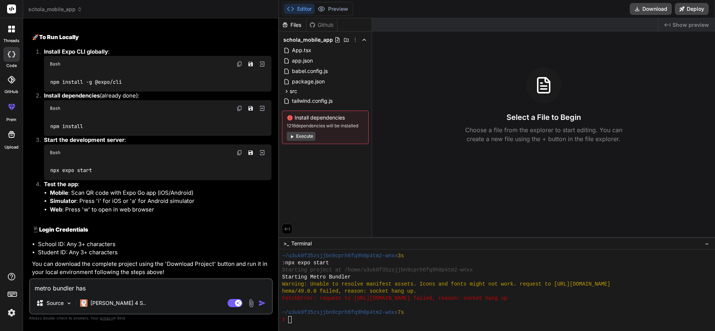
type textarea "metro bundler has f"
type textarea "x"
type textarea "metro bundler has fa"
type textarea "x"
type textarea "metro bundler has fai"
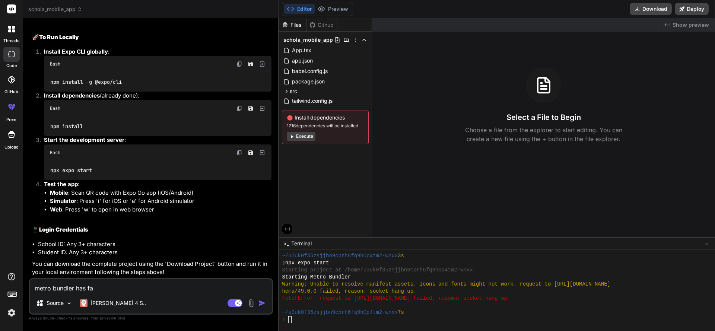
type textarea "x"
type textarea "metro bundler has fail"
type textarea "x"
type textarea "metro bundler has [PERSON_NAME]"
type textarea "x"
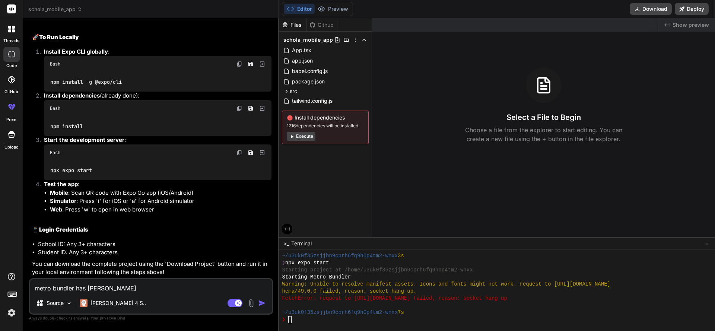
type textarea "metro bundler has failed"
type textarea "x"
type textarea "metro bundler has failed"
type textarea "x"
type textarea "metro bundler has failed t"
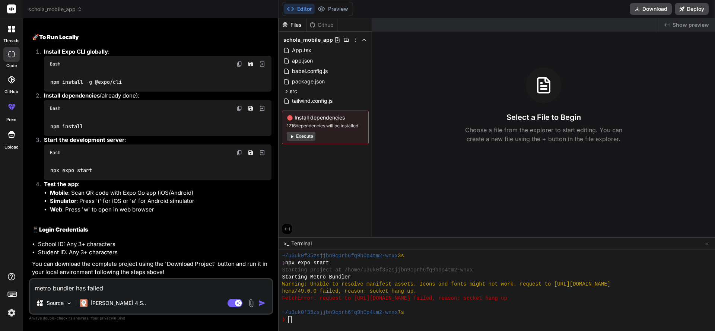
type textarea "x"
type textarea "metro bundler has failed to"
type textarea "x"
type textarea "metro bundler has failed to"
type textarea "x"
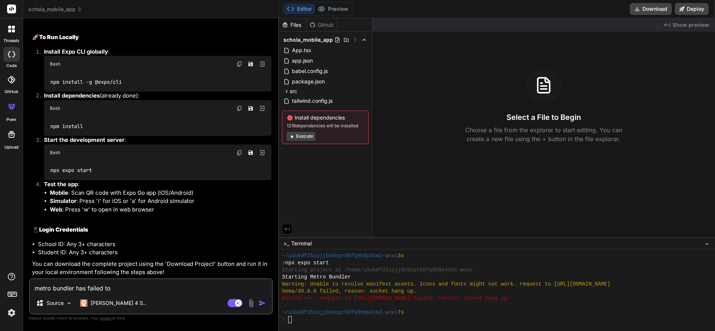
type textarea "metro bundler has failed to w"
type textarea "x"
type textarea "metro bundler has failed to wo"
type textarea "x"
type textarea "metro bundler has failed to wor"
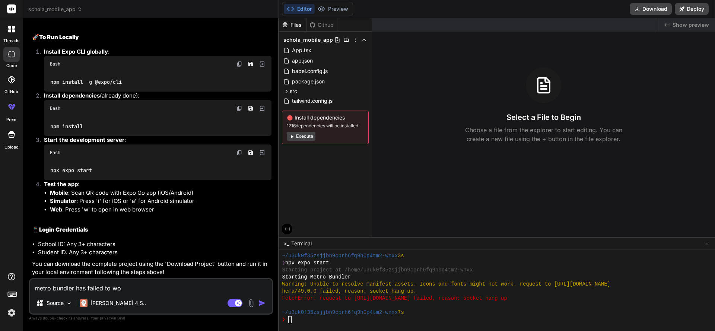
type textarea "x"
type textarea "metro bundler has failed to work"
type textarea "x"
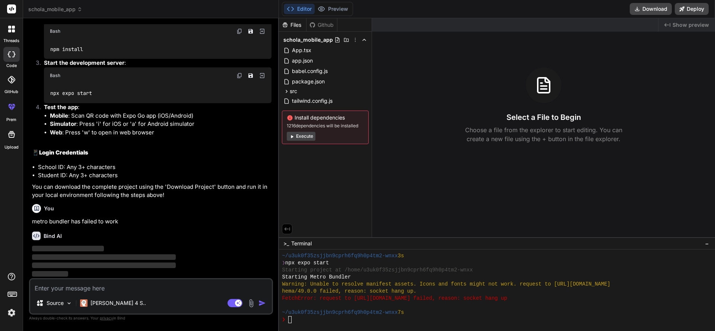
scroll to position [878, 0]
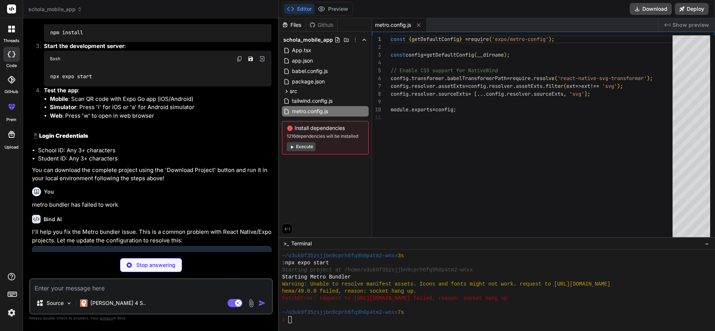
type textarea "x"
type textarea "}, "private": true }"
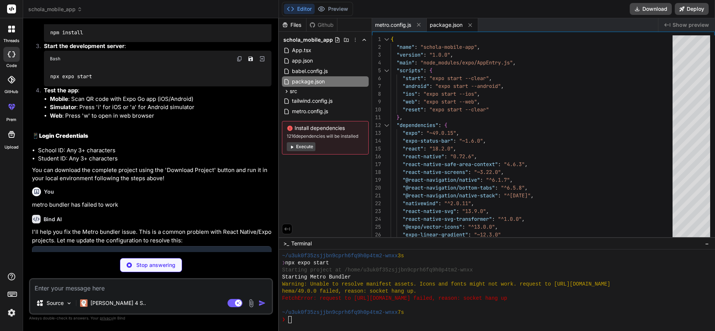
type textarea "x"
type textarea "extensions: ['.ios.js', '.android.js', '.js', '.ts', '.tsx', '.json'], alias: {…"
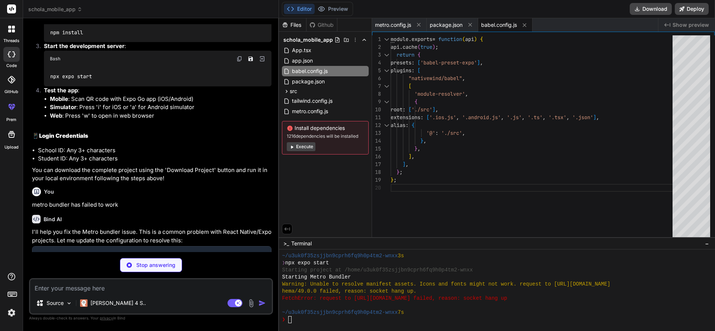
type textarea "x"
type textarea "{ "hostType": "lan", "lanType": "ip", "dev": true, "minify": false, "urlRandomn…"
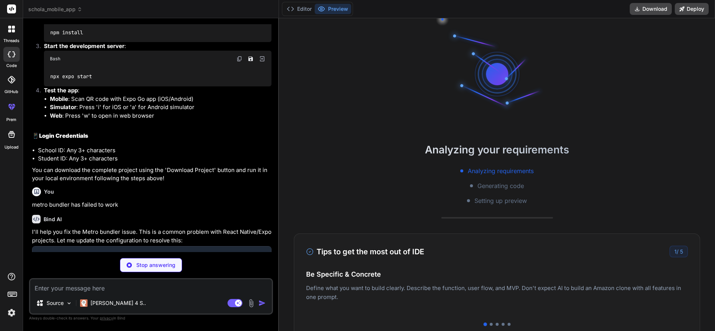
scroll to position [764, 0]
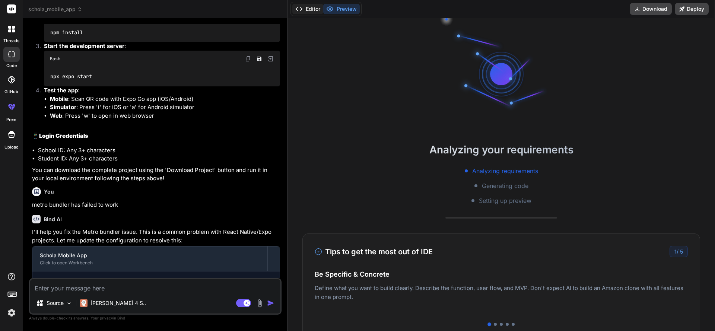
click at [306, 10] on button "Editor" at bounding box center [307, 9] width 31 height 10
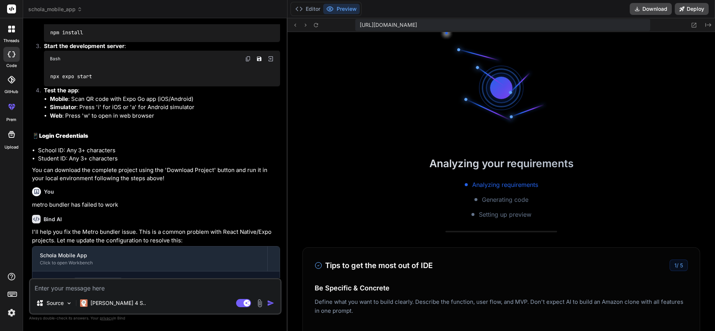
scroll to position [1076, 0]
click at [305, 10] on button "Editor" at bounding box center [307, 9] width 31 height 10
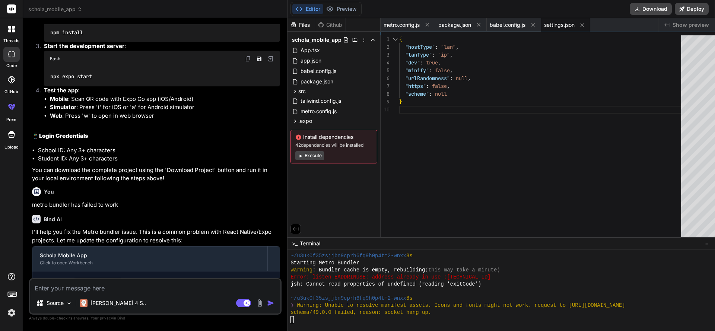
scroll to position [1104, 0]
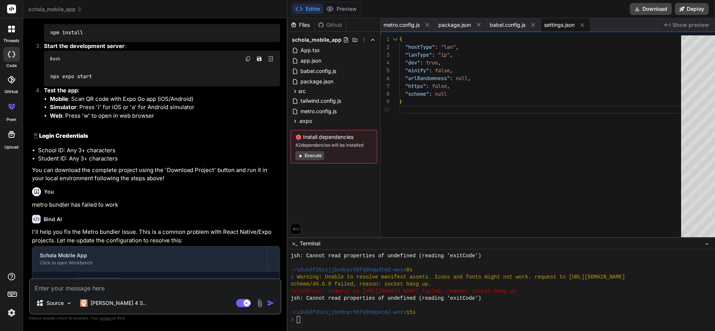
click at [299, 158] on button "Execute" at bounding box center [309, 155] width 29 height 9
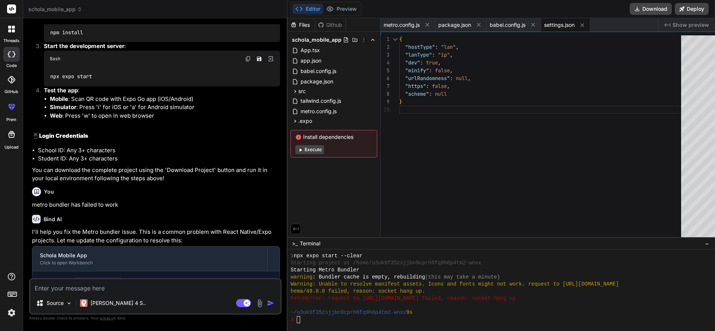
scroll to position [1253, 0]
click at [310, 148] on button "Execute" at bounding box center [309, 149] width 29 height 9
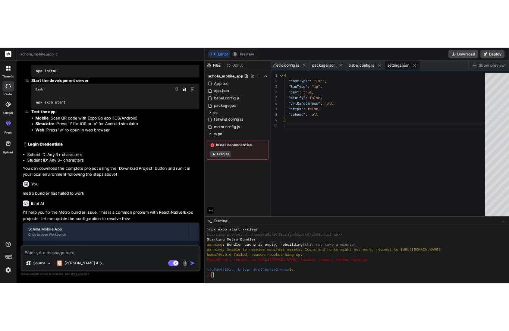
scroll to position [1402, 0]
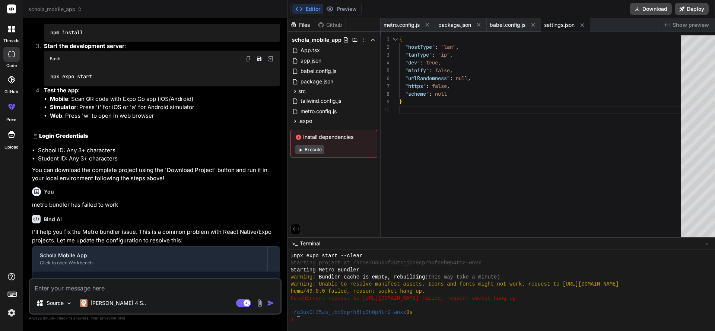
click at [180, 293] on div "Source [PERSON_NAME] 4 S.. Agent Mode. When this toggle is activated, AI automa…" at bounding box center [155, 296] width 253 height 37
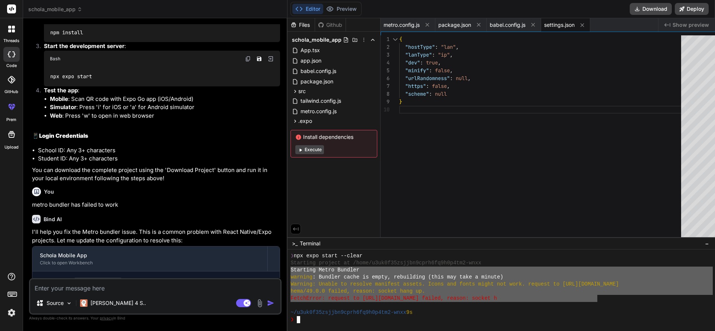
drag, startPoint x: 282, startPoint y: 268, endPoint x: 589, endPoint y: 303, distance: 309.3
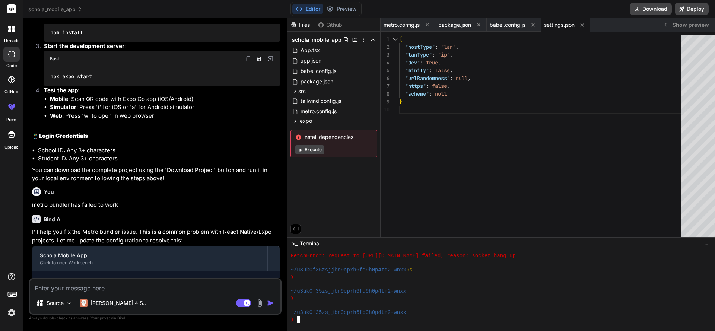
scroll to position [1444, 0]
click at [167, 289] on textarea at bounding box center [155, 285] width 250 height 13
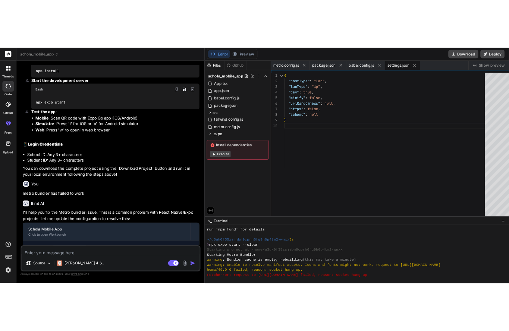
scroll to position [1239, 0]
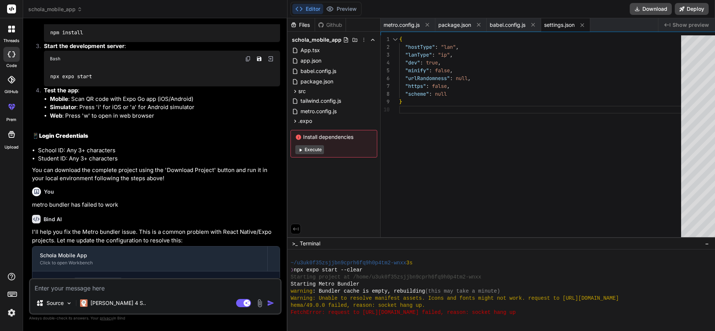
click at [555, 300] on div "'''''''''''''''''''''''''''''''' mmmmmmmmmmmmmmmmmmmmmmmmmmmmmmmm ~/u3uk0f35zsj…" at bounding box center [502, 288] width 422 height 71
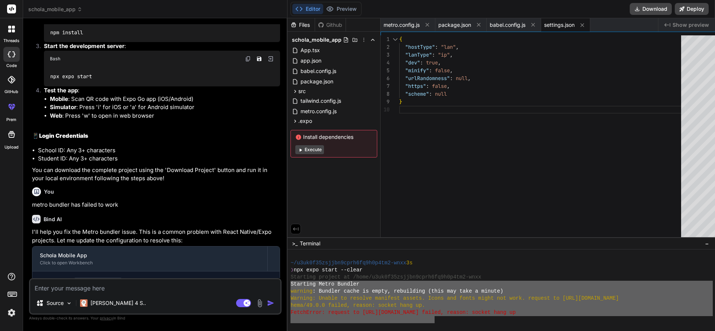
drag, startPoint x: 282, startPoint y: 284, endPoint x: 425, endPoint y: 322, distance: 148.3
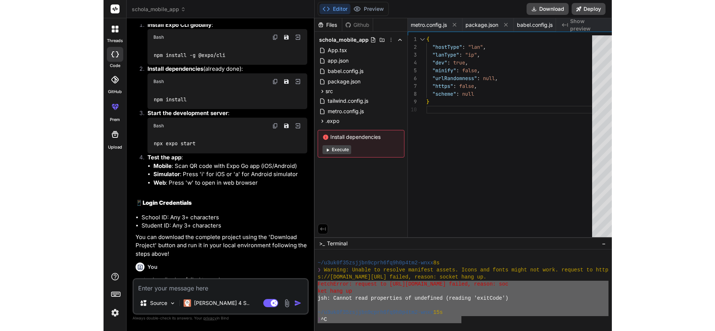
scroll to position [962, 0]
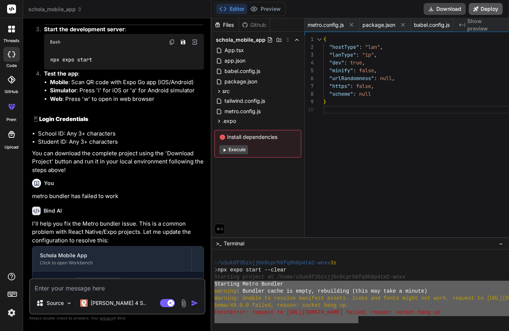
type textarea "x"
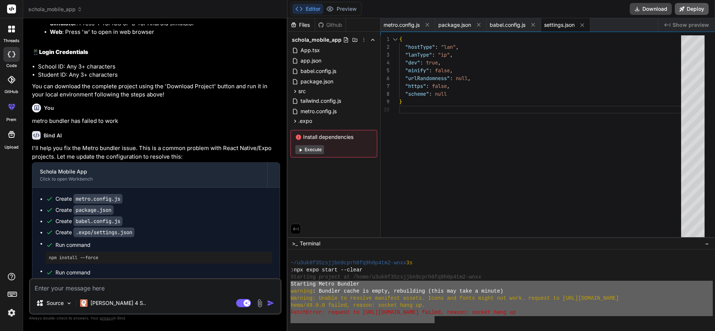
scroll to position [878, 0]
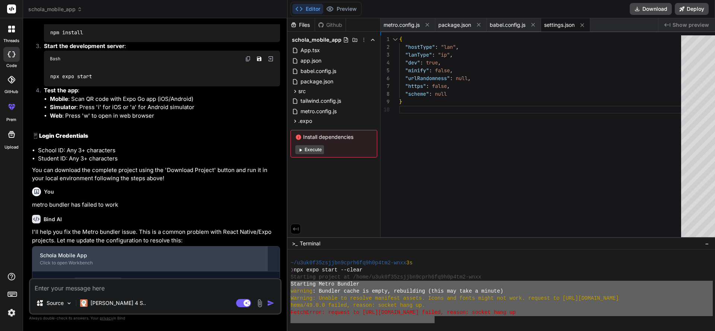
click at [190, 266] on div "Click to open Workbench" at bounding box center [150, 263] width 220 height 6
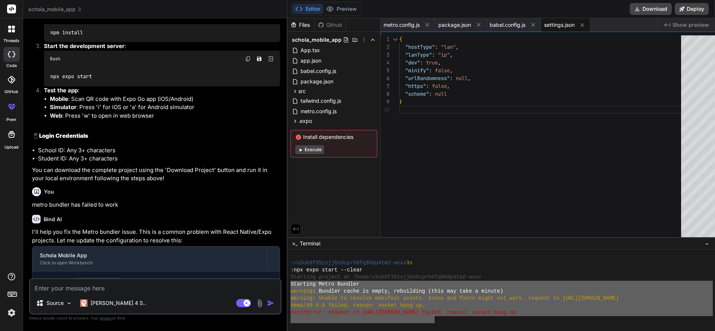
click at [191, 288] on textarea at bounding box center [155, 285] width 250 height 13
type textarea "S"
type textarea "x"
type textarea "St"
type textarea "x"
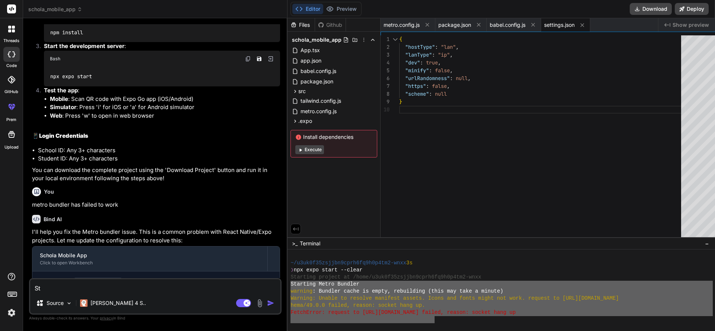
type textarea "Sta"
type textarea "x"
type textarea "Star"
type textarea "x"
type textarea "Start"
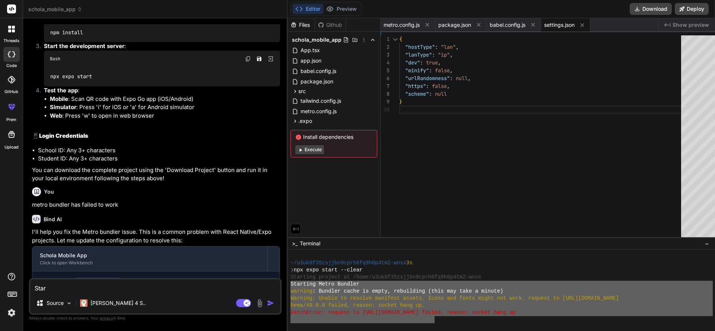
type textarea "x"
type textarea "Starti"
type textarea "x"
type textarea "Startin"
type textarea "x"
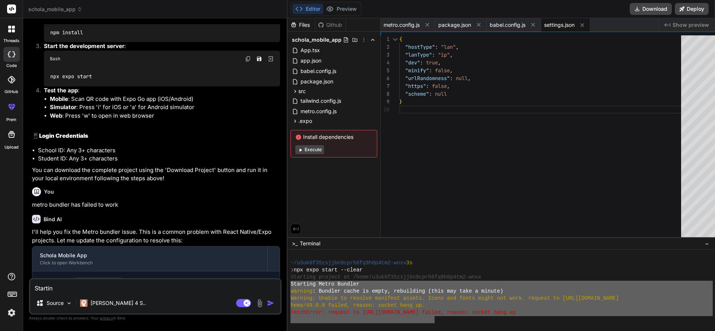
type textarea "Starting"
type textarea "x"
type textarea "Starting"
type textarea "x"
type textarea "Starting M"
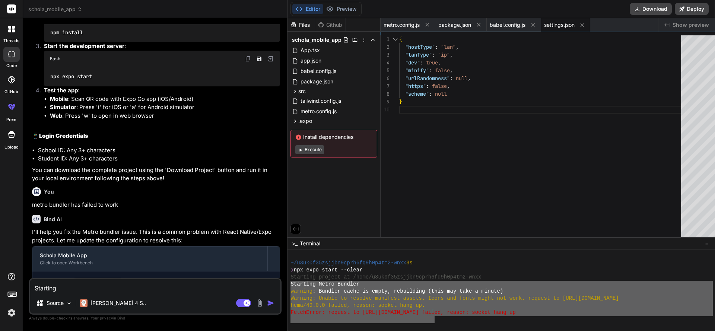
type textarea "x"
type textarea "Starting Me"
type textarea "x"
type textarea "Starting Met"
type textarea "x"
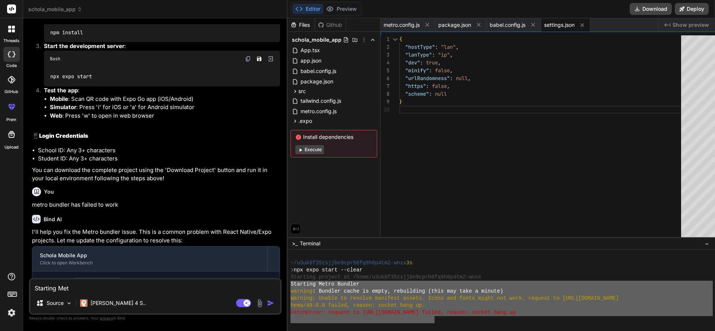
type textarea "Starting Metr"
type textarea "x"
type textarea "Starting Metro"
type textarea "x"
type textarea "Starting Metro"
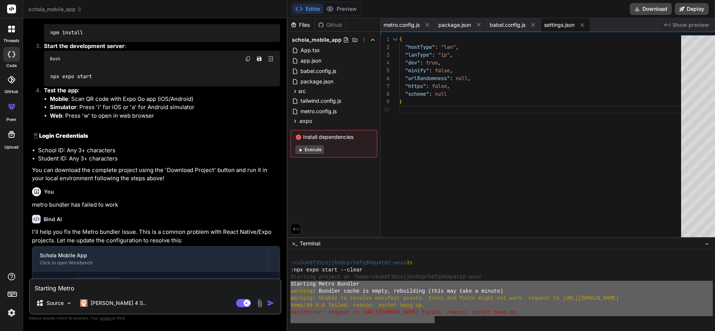
type textarea "x"
type textarea "Starting Metro B"
type textarea "x"
type textarea "Starting Metro Bu"
type textarea "x"
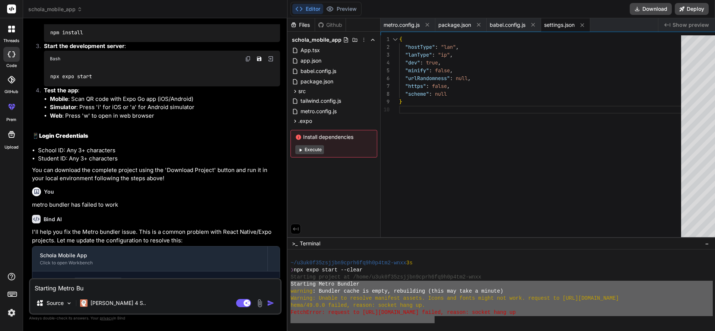
type textarea "Starting Metro Bun"
type textarea "x"
type textarea "Starting Metro Bund"
type textarea "x"
type textarea "Starting Metro Bundl"
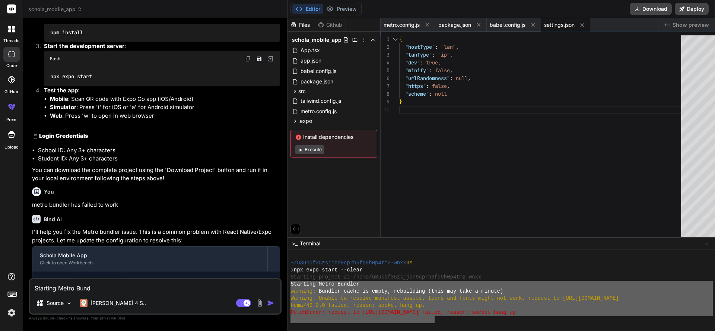
type textarea "x"
type textarea "Starting Metro Bundle"
type textarea "x"
type textarea "Starting Metro Bundler"
type textarea "x"
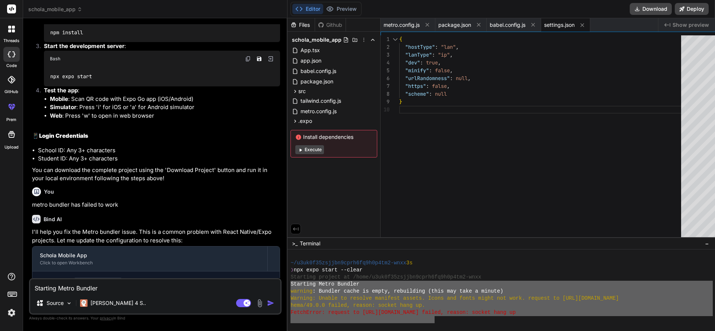
type textarea "Starting Metro Bundler"
type textarea "x"
type textarea "Starting Metro Bundler i"
type textarea "x"
type textarea "Starting Metro Bundler is"
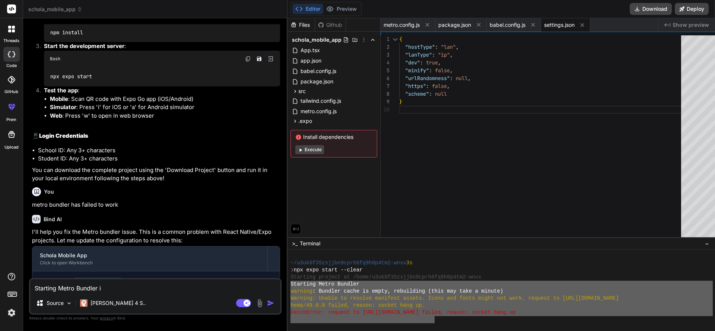
type textarea "x"
type textarea "Starting Metro Bundler is"
type textarea "x"
type textarea "Starting Metro Bundler is s"
type textarea "x"
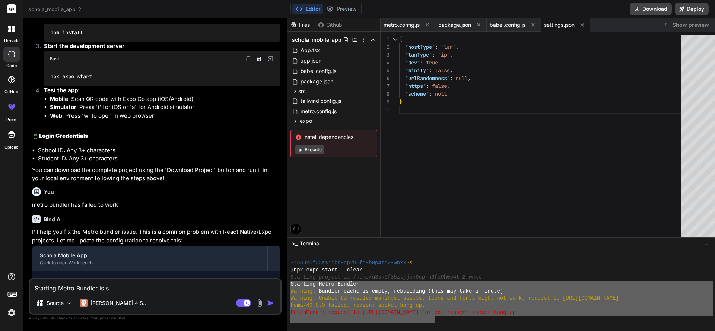
type textarea "Starting Metro Bundler is sh"
type textarea "x"
type textarea "Starting Metro Bundler is sho"
type textarea "x"
type textarea "Starting Metro Bundler is shoi"
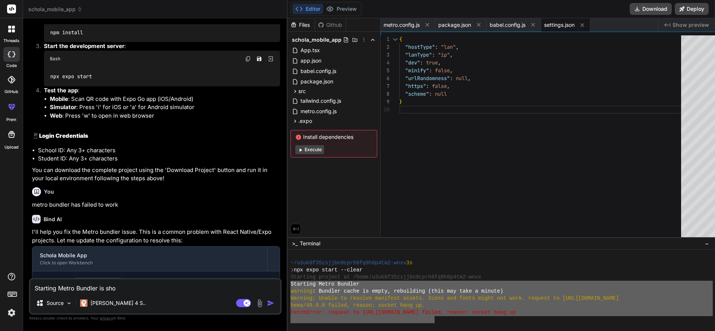
type textarea "x"
type textarea "Starting Metro Bundler is shoin"
type textarea "x"
type textarea "Starting Metro Bundler is shoing"
type textarea "x"
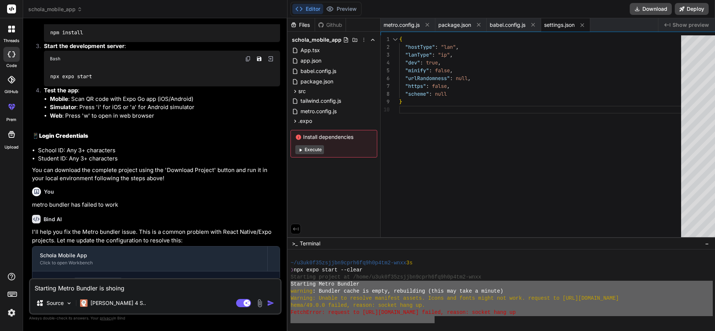
type textarea "Starting Metro Bundler is shoing"
type textarea "x"
type textarea "Starting Metro Bundler is shoing e"
type textarea "x"
type textarea "Starting Metro Bundler is shoing er"
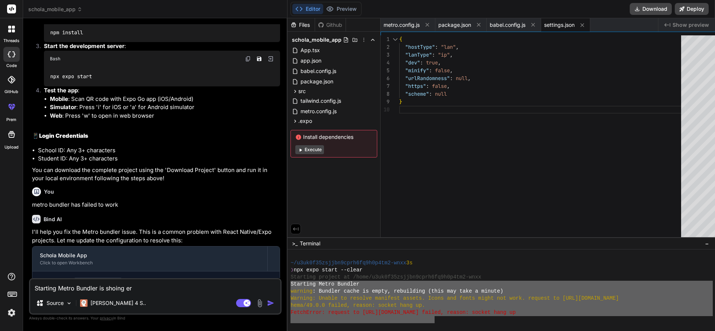
type textarea "x"
type textarea "Starting Metro Bundler is shoing err"
type textarea "x"
type textarea "Starting Metro Bundler is shoing erro"
type textarea "x"
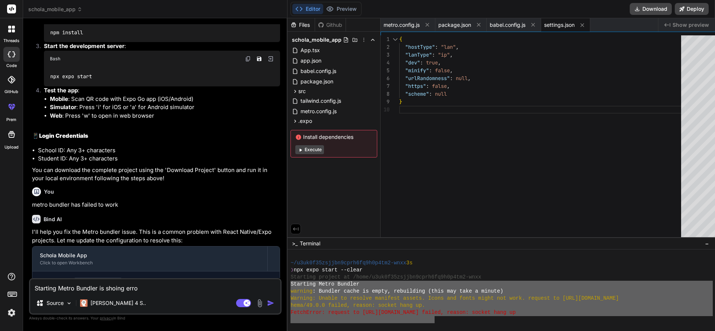
type textarea "Starting Metro Bundler is shoing error"
type textarea "x"
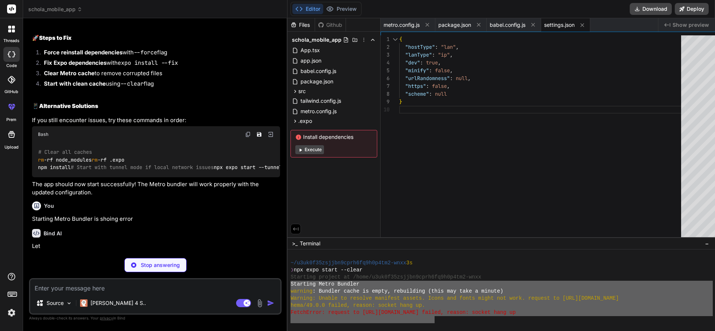
scroll to position [1432, 0]
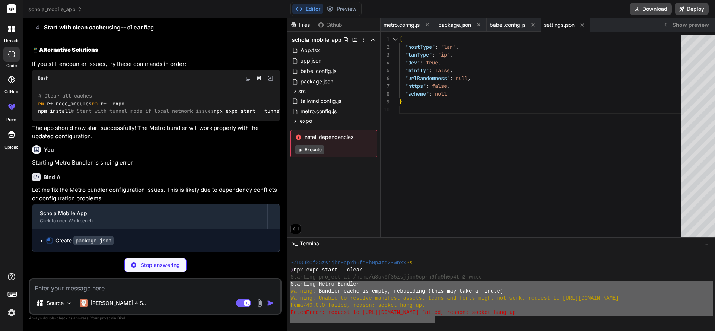
type textarea "x"
type textarea ""private": true }"
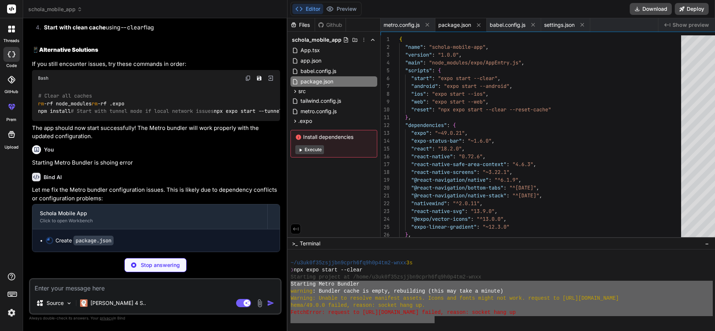
type textarea "x"
type textarea "const { getDefaultConfig } = require('expo/metro-config'); const config = getDe…"
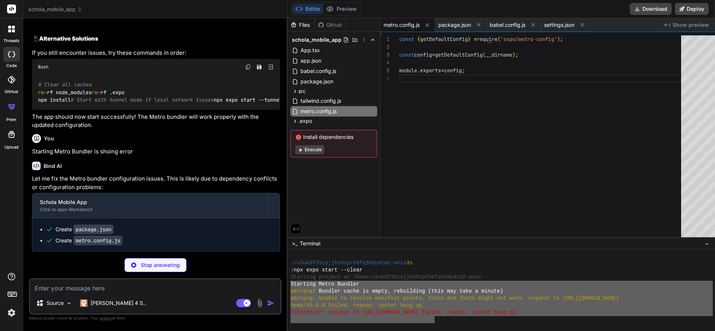
type textarea "x"
type textarea "module.exports = function(api) { api.cache(true); return { presets: ['babel-pre…"
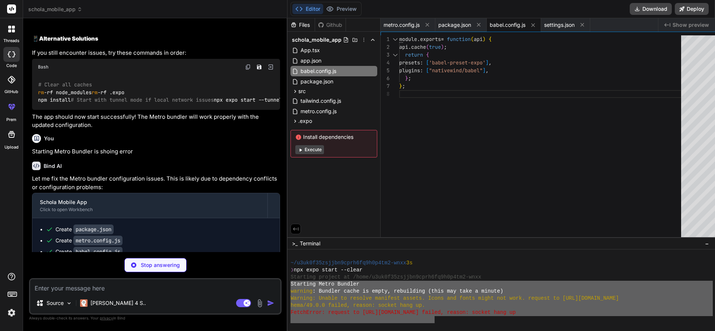
type textarea "x"
type textarea ""projectId": "your-project-id" } } } }"
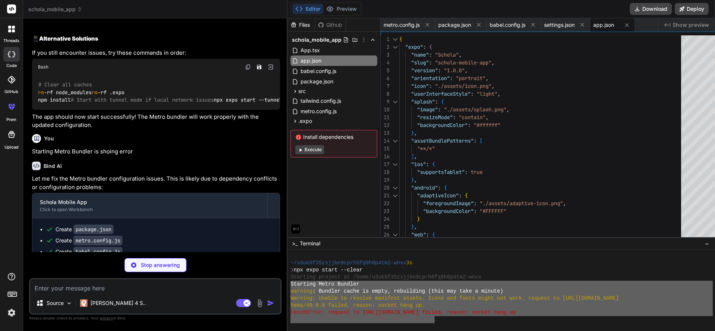
type textarea "x"
type textarea ""resizeMode": "contain", "backgroundColor": "#ffffff" }, "assetBundlePatterns":…"
click at [404, 169] on div "{ "expo" : { "name" : "Schola" , "slug" : "schola-mobile-app" , "version" : "1.…" at bounding box center [542, 176] width 286 height 282
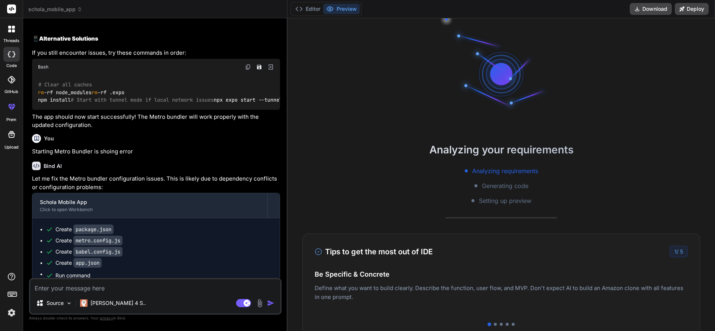
type textarea "x"
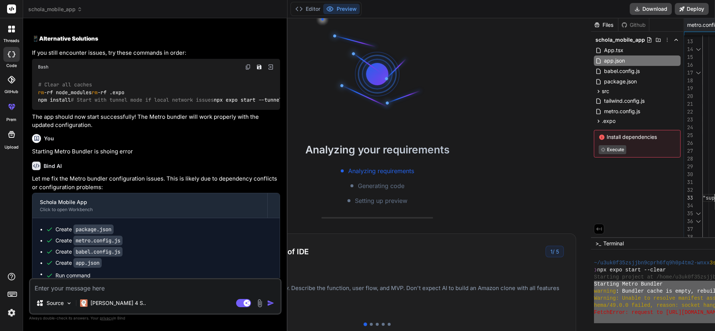
scroll to position [16, 0]
type textarea ""supportsTablet": true }, "android": { "adaptiveIcon": { "foregroundImage": "./…"
click at [597, 230] on icon at bounding box center [599, 229] width 7 height 7
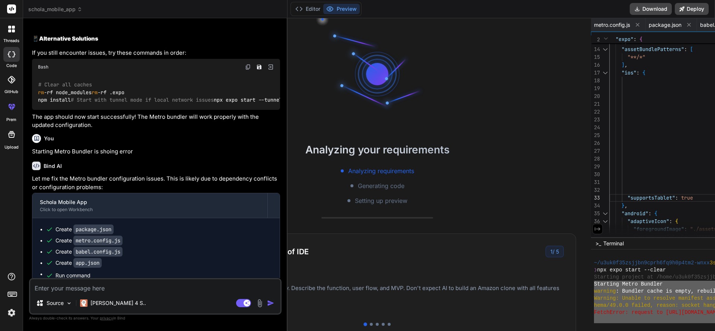
click at [599, 230] on icon at bounding box center [598, 229] width 7 height 7
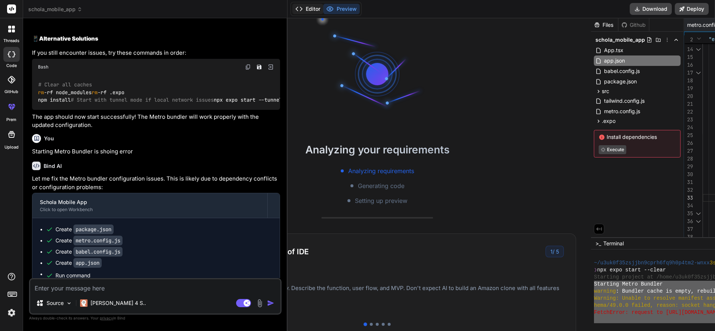
click at [308, 7] on button "Editor" at bounding box center [307, 9] width 31 height 10
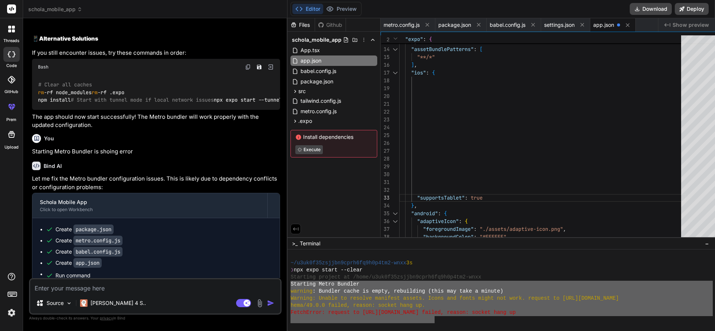
scroll to position [0, 0]
click at [334, 8] on button "Preview" at bounding box center [341, 9] width 37 height 10
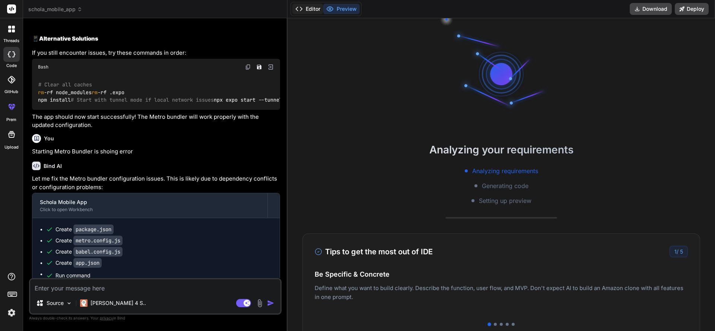
click at [300, 12] on button "Editor" at bounding box center [307, 9] width 31 height 10
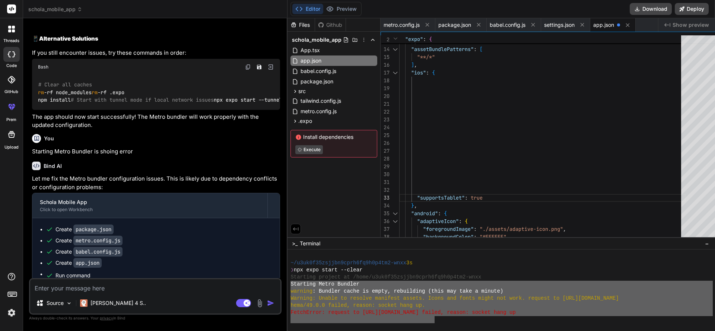
click at [510, 271] on div "❯ npx expo start --clear" at bounding box center [502, 270] width 422 height 7
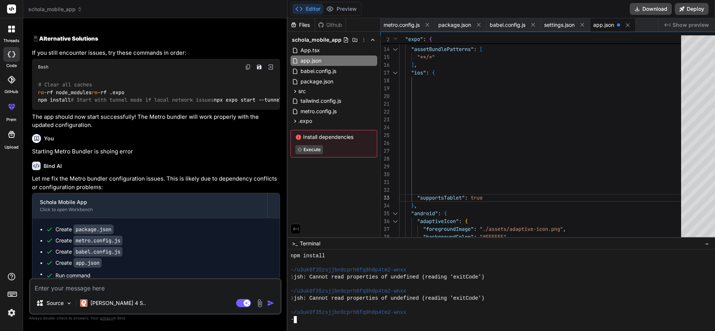
scroll to position [1649, 0]
click at [715, 145] on div at bounding box center [721, 138] width 4 height 206
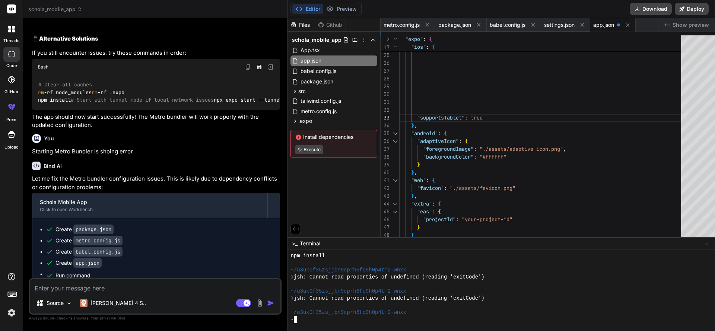
click at [715, 209] on div at bounding box center [721, 177] width 4 height 106
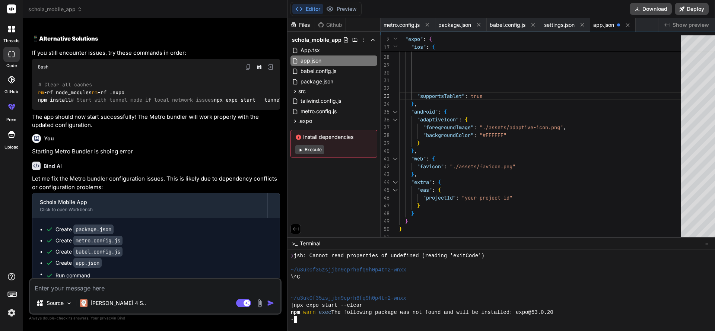
scroll to position [1692, 0]
click at [304, 150] on button "Execute" at bounding box center [309, 149] width 29 height 9
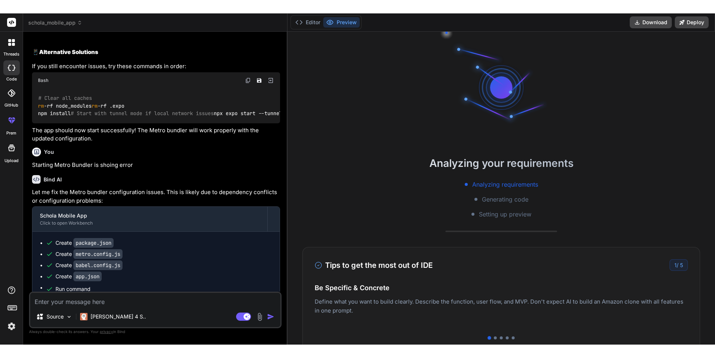
scroll to position [1699, 0]
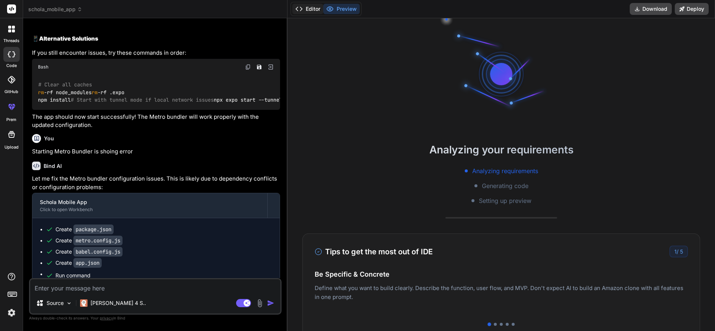
click at [304, 11] on button "Editor" at bounding box center [307, 9] width 31 height 10
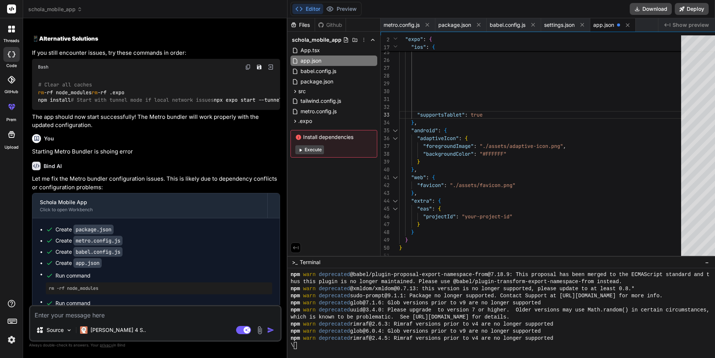
scroll to position [2024, 0]
type textarea "x"
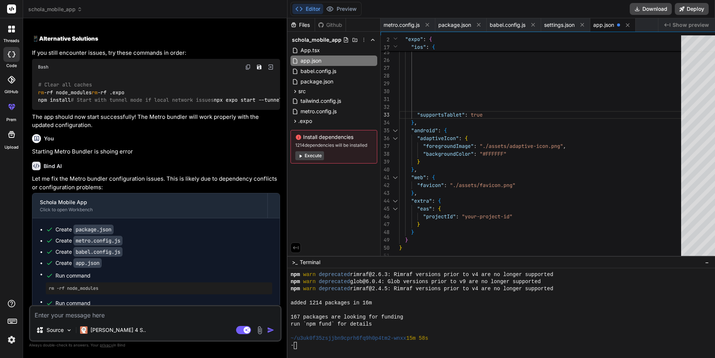
scroll to position [2074, 0]
